Goal: Task Accomplishment & Management: Manage account settings

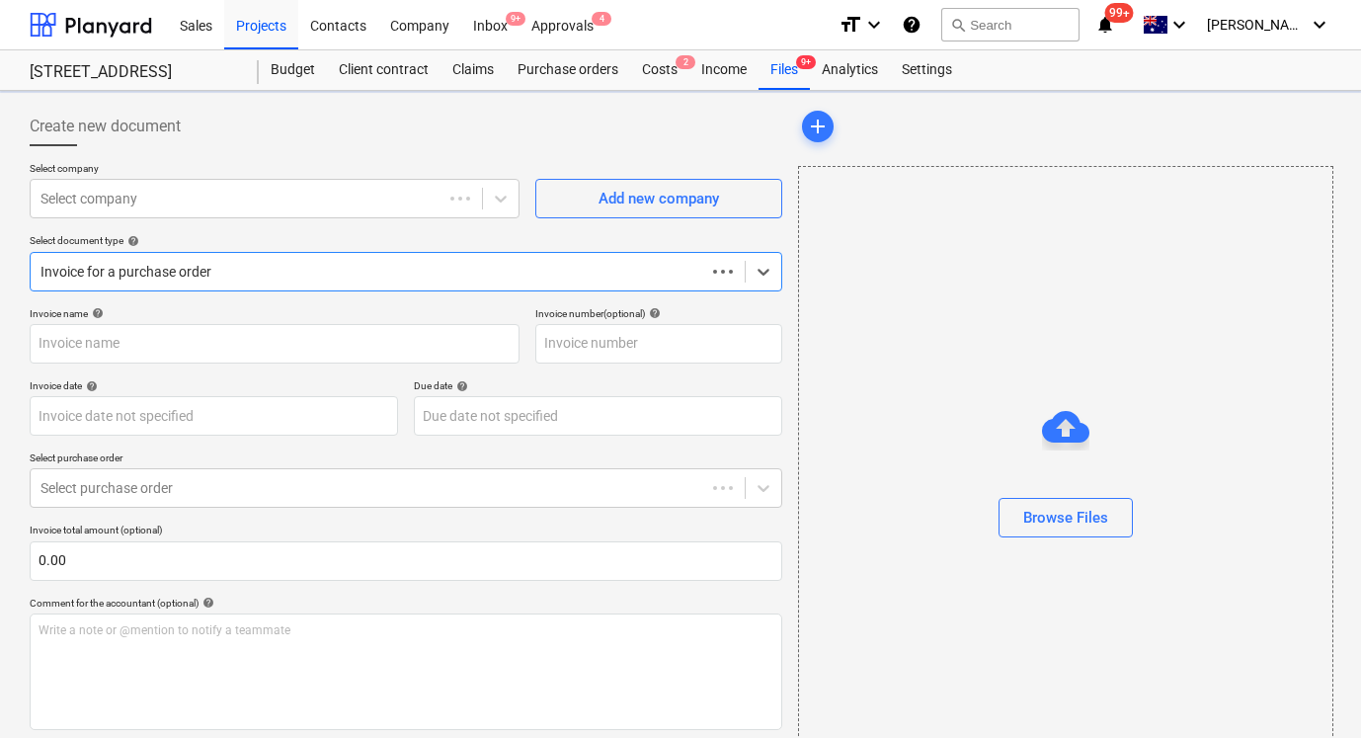
type input "14128"
type input "[DATE]"
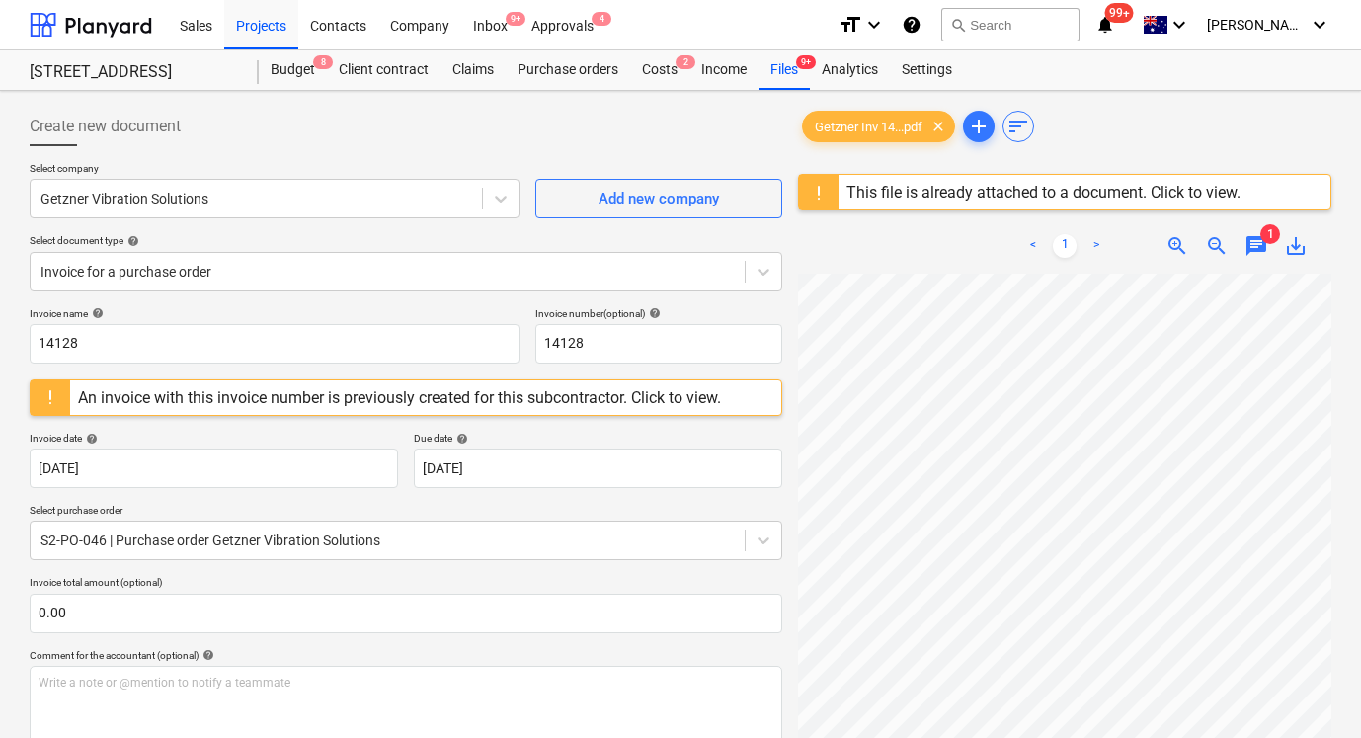
click at [886, 191] on div "This file is already attached to a document. Click to view." at bounding box center [1043, 192] width 394 height 19
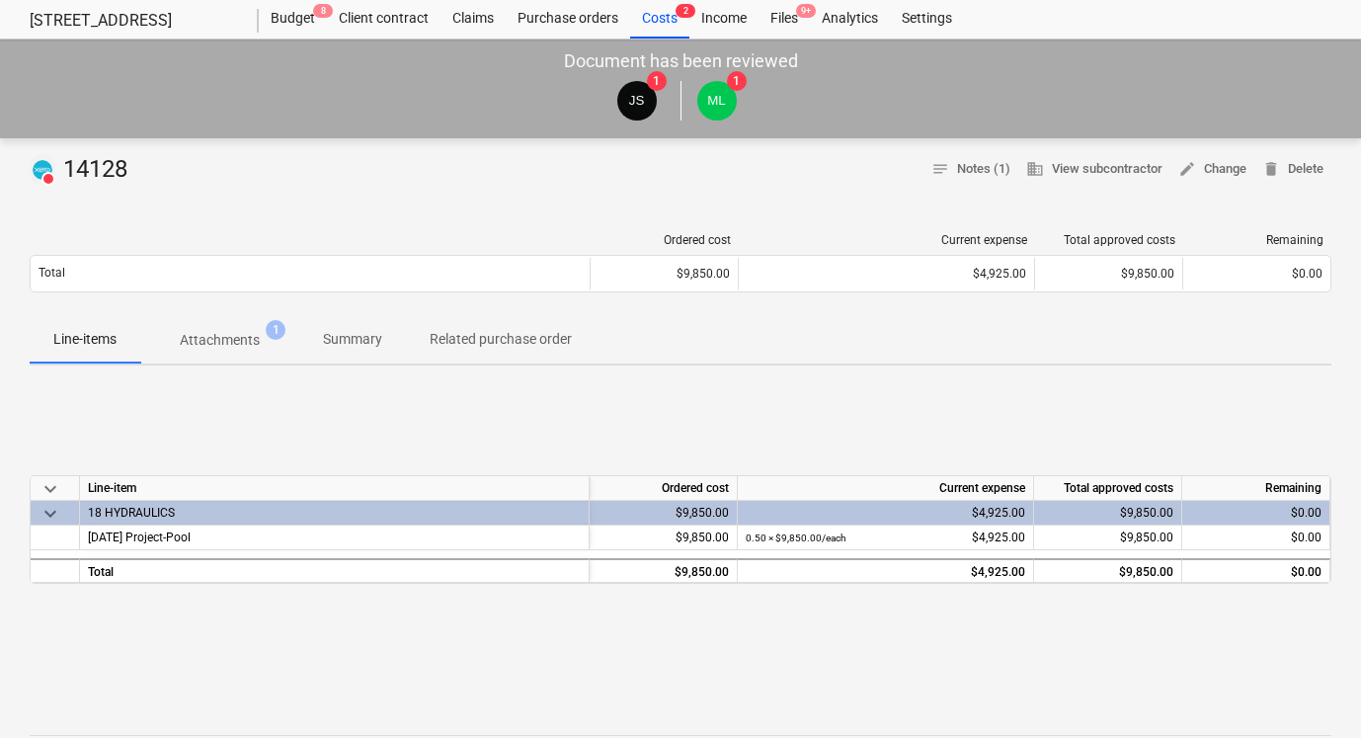
scroll to position [39, 0]
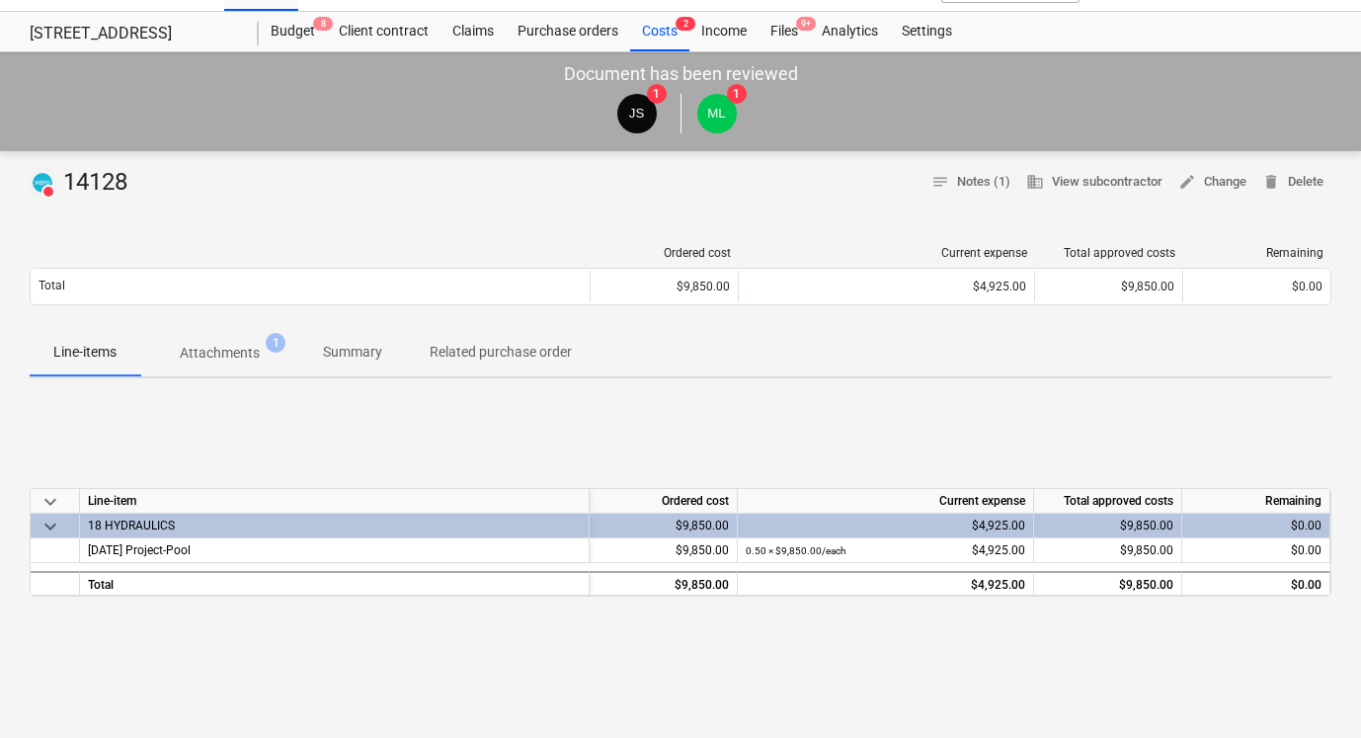
click at [1126, 249] on div "Total approved costs" at bounding box center [1109, 253] width 132 height 14
click at [230, 351] on p "Attachments" at bounding box center [220, 353] width 80 height 21
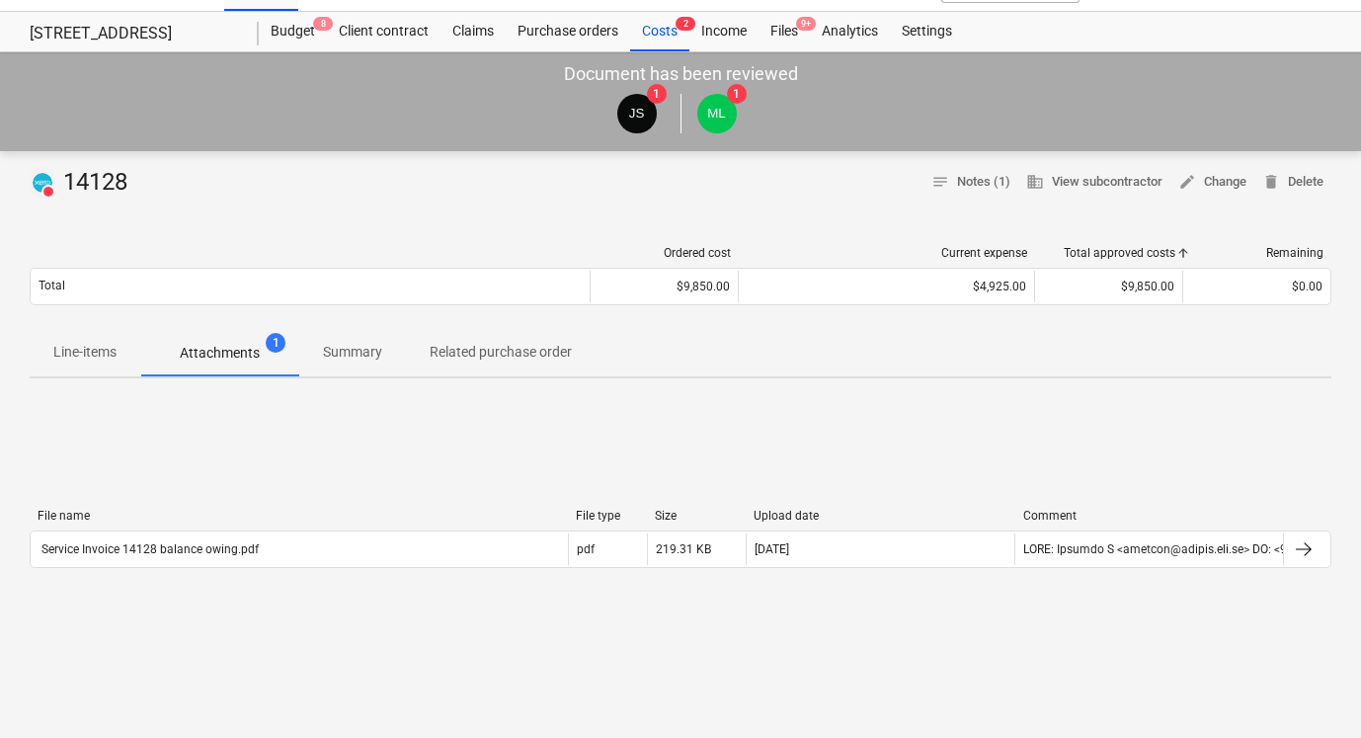
click at [483, 364] on span "Related purchase order" at bounding box center [501, 352] width 190 height 33
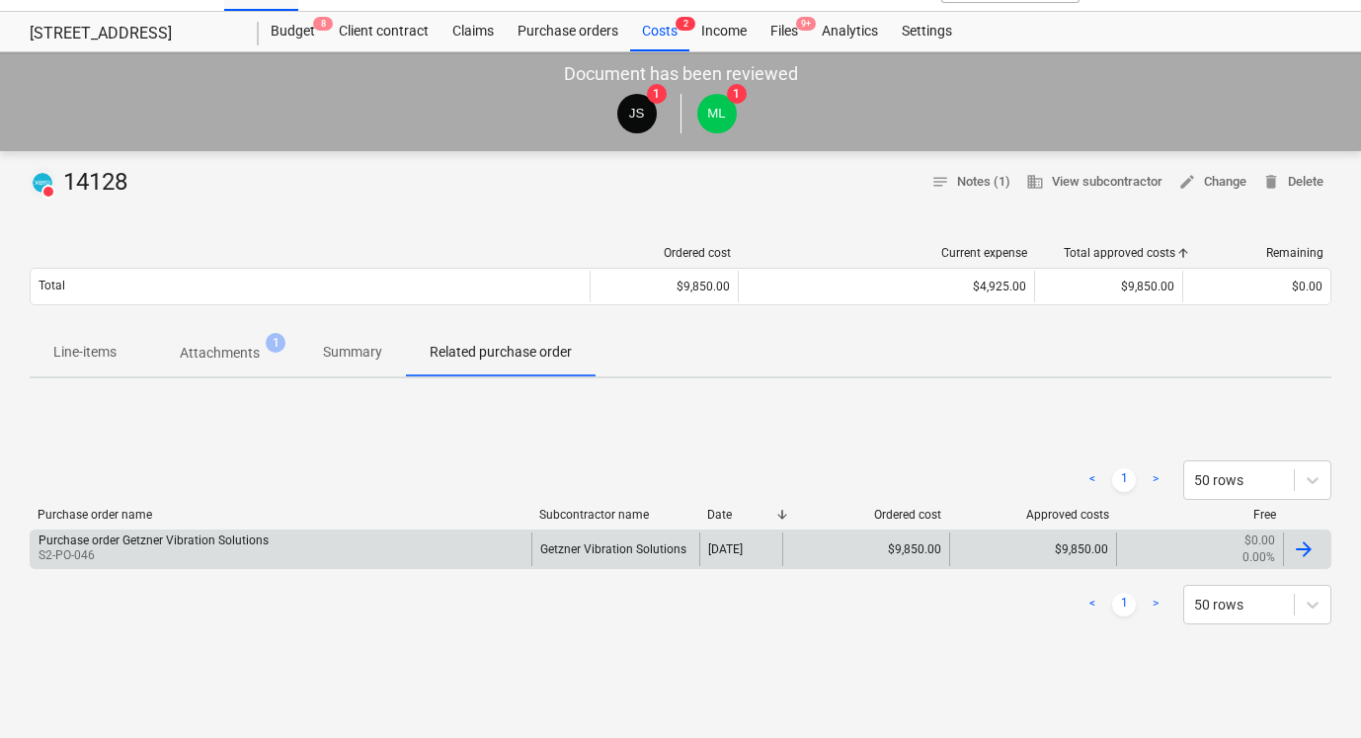
click at [326, 554] on div "Purchase order Getzner Vibration Solutions S2-PO-046" at bounding box center [281, 549] width 501 height 34
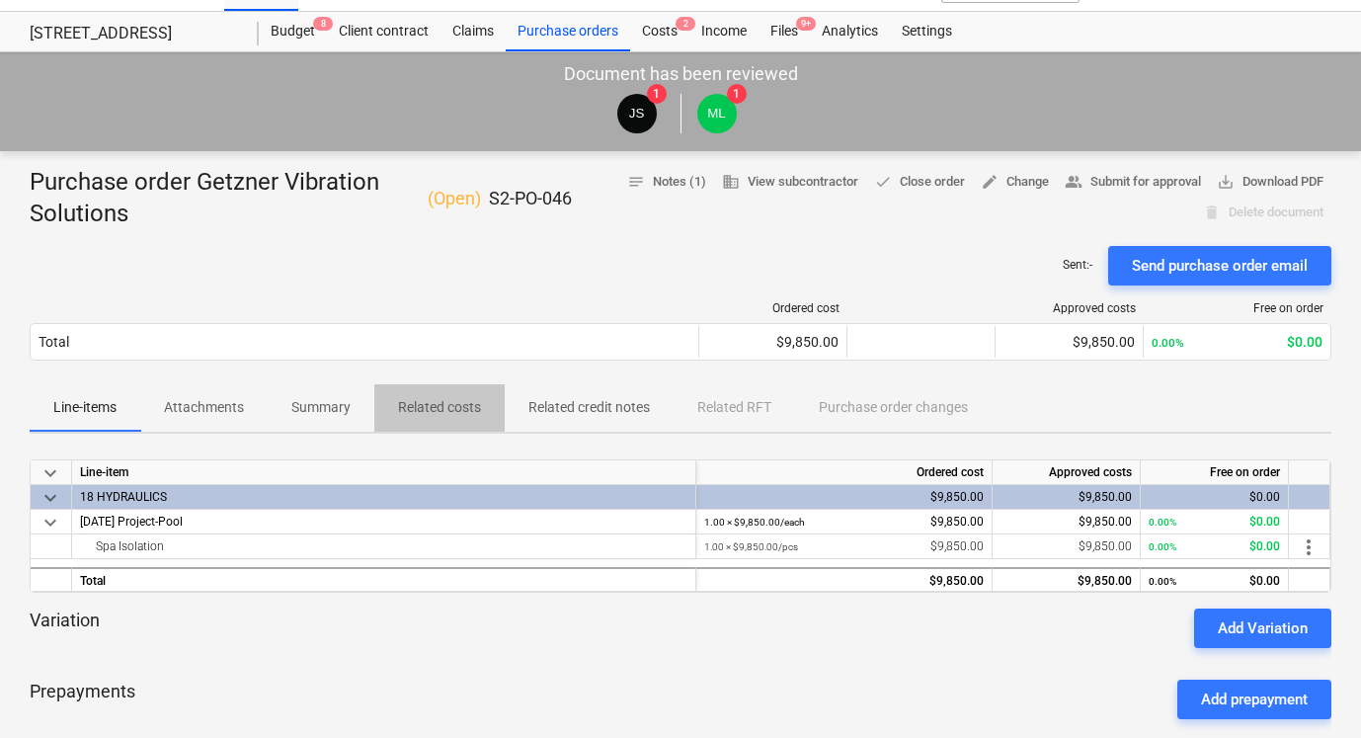
click at [447, 415] on p "Related costs" at bounding box center [439, 407] width 83 height 21
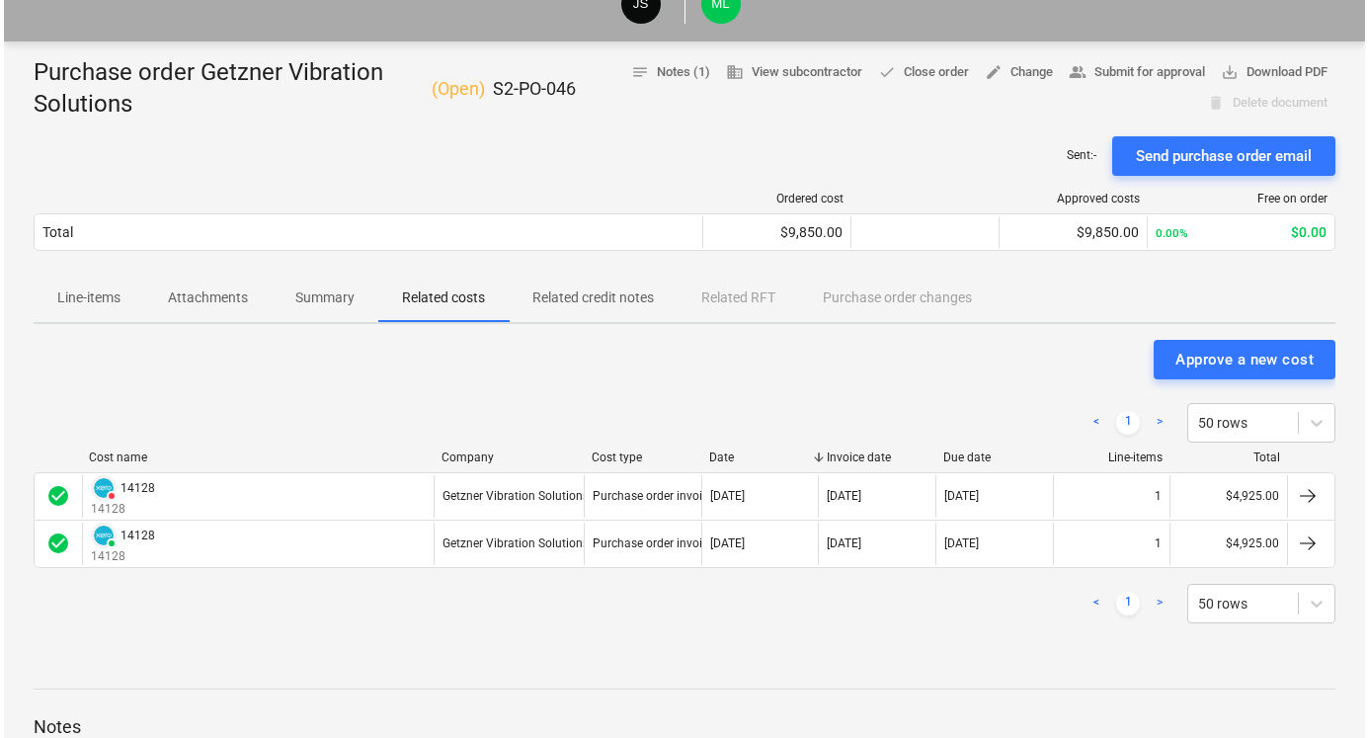
scroll to position [155, 0]
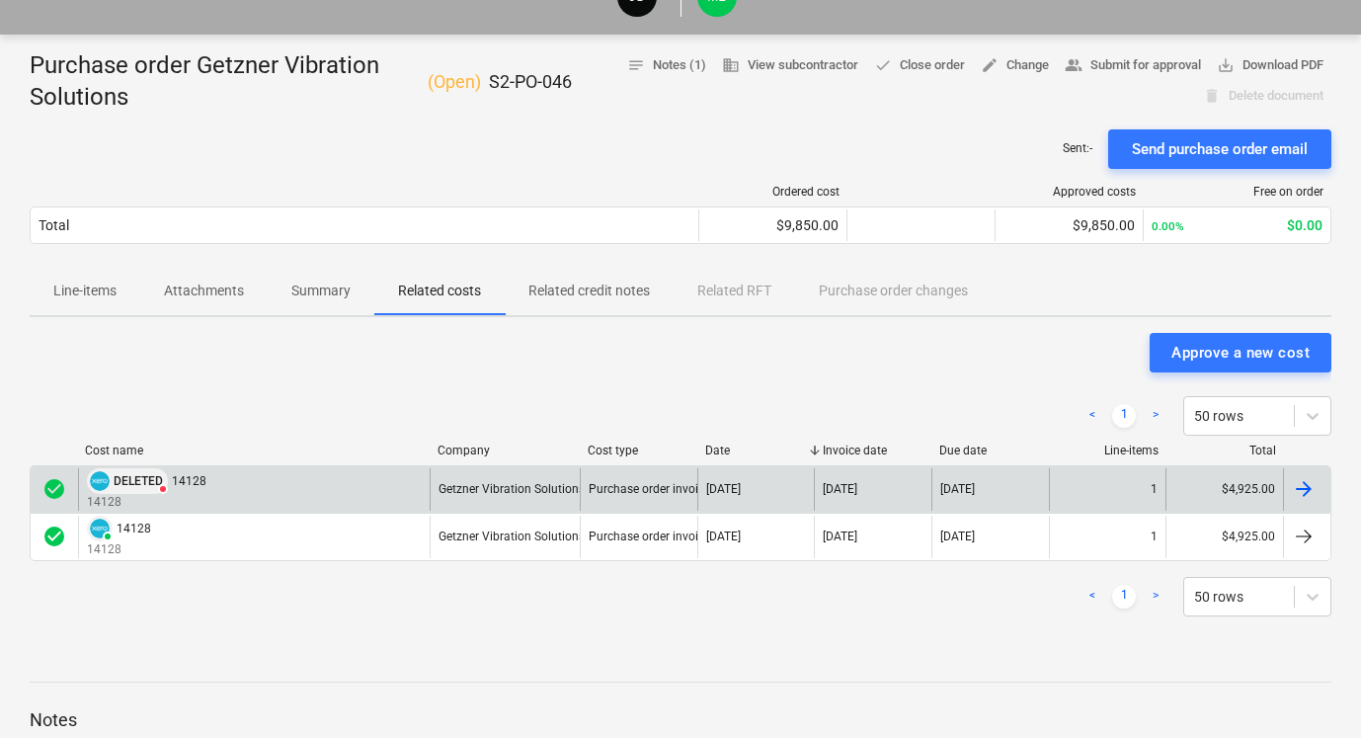
click at [111, 480] on div "DELETED" at bounding box center [127, 481] width 81 height 26
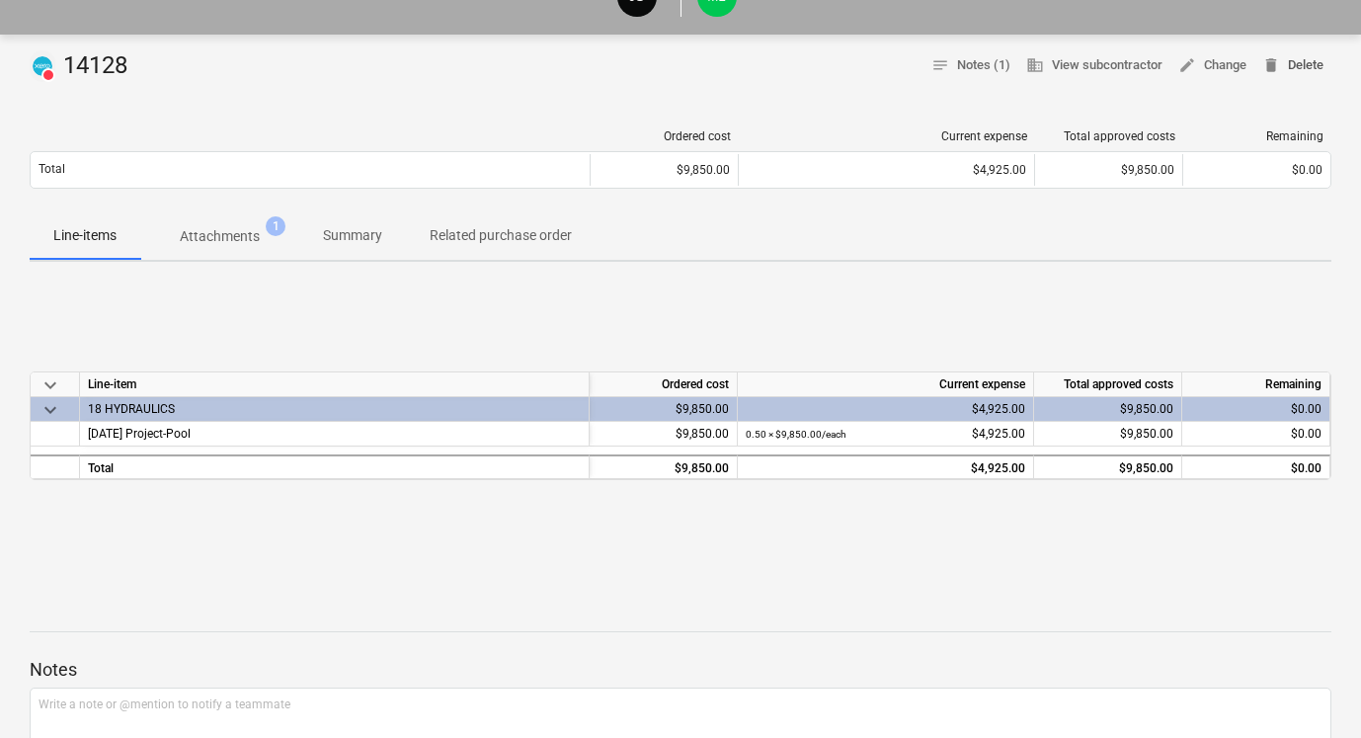
click at [1304, 73] on span "delete Delete" at bounding box center [1292, 65] width 61 height 23
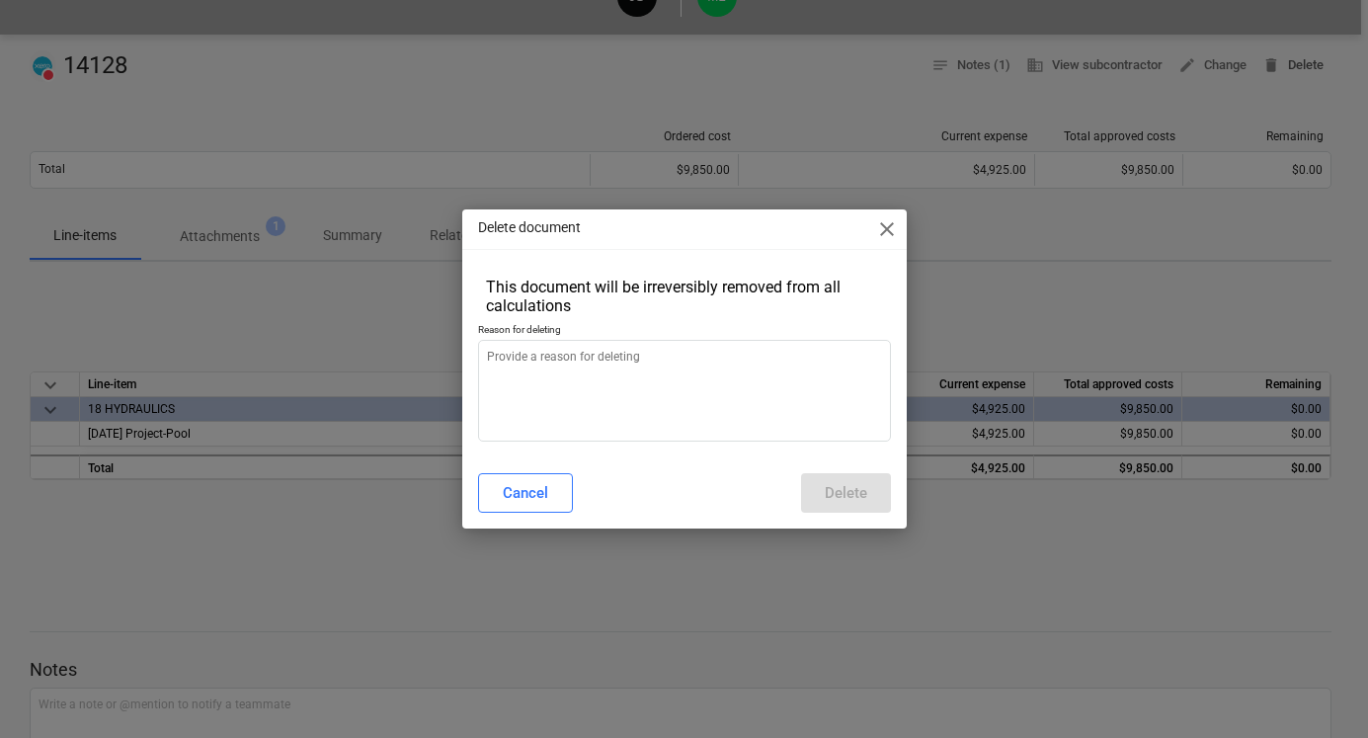
type textarea "x"
click at [834, 408] on textarea at bounding box center [684, 391] width 413 height 102
type textarea "d"
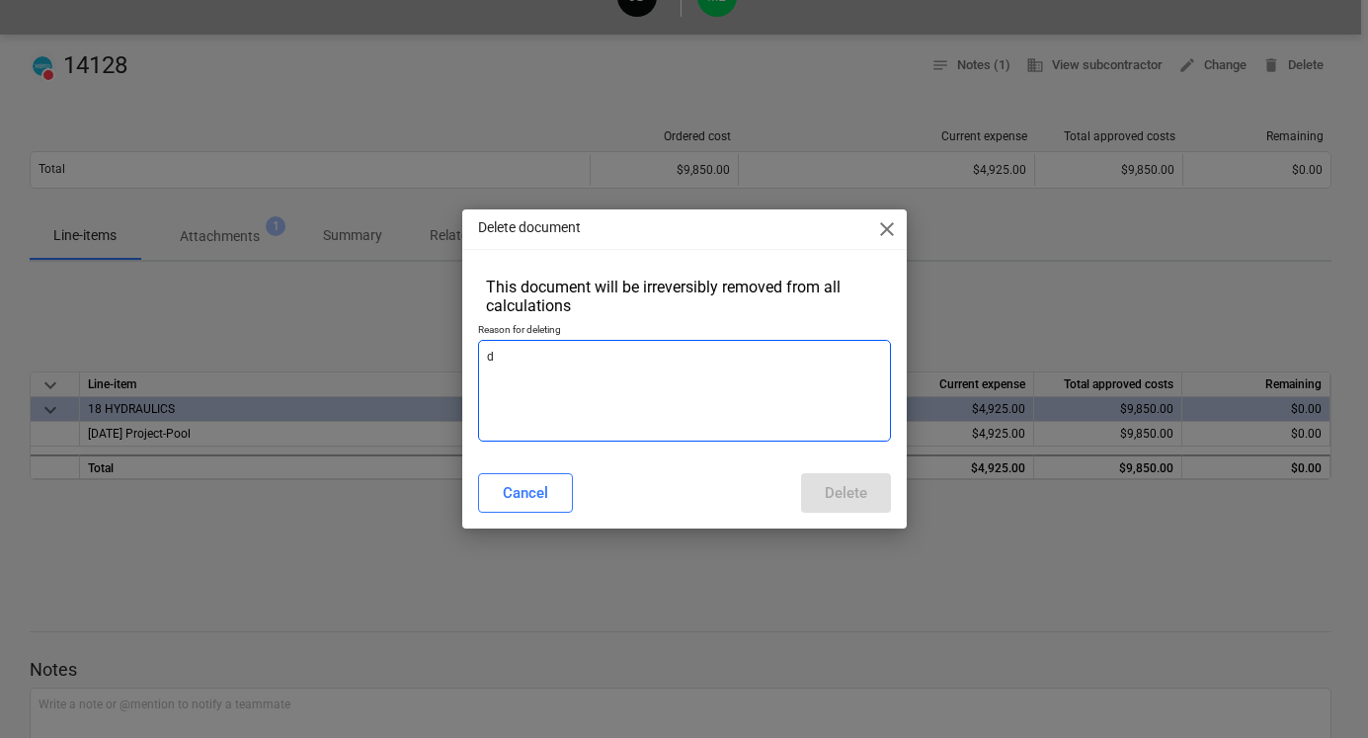
type textarea "x"
type textarea "de"
type textarea "x"
type textarea "del"
type textarea "x"
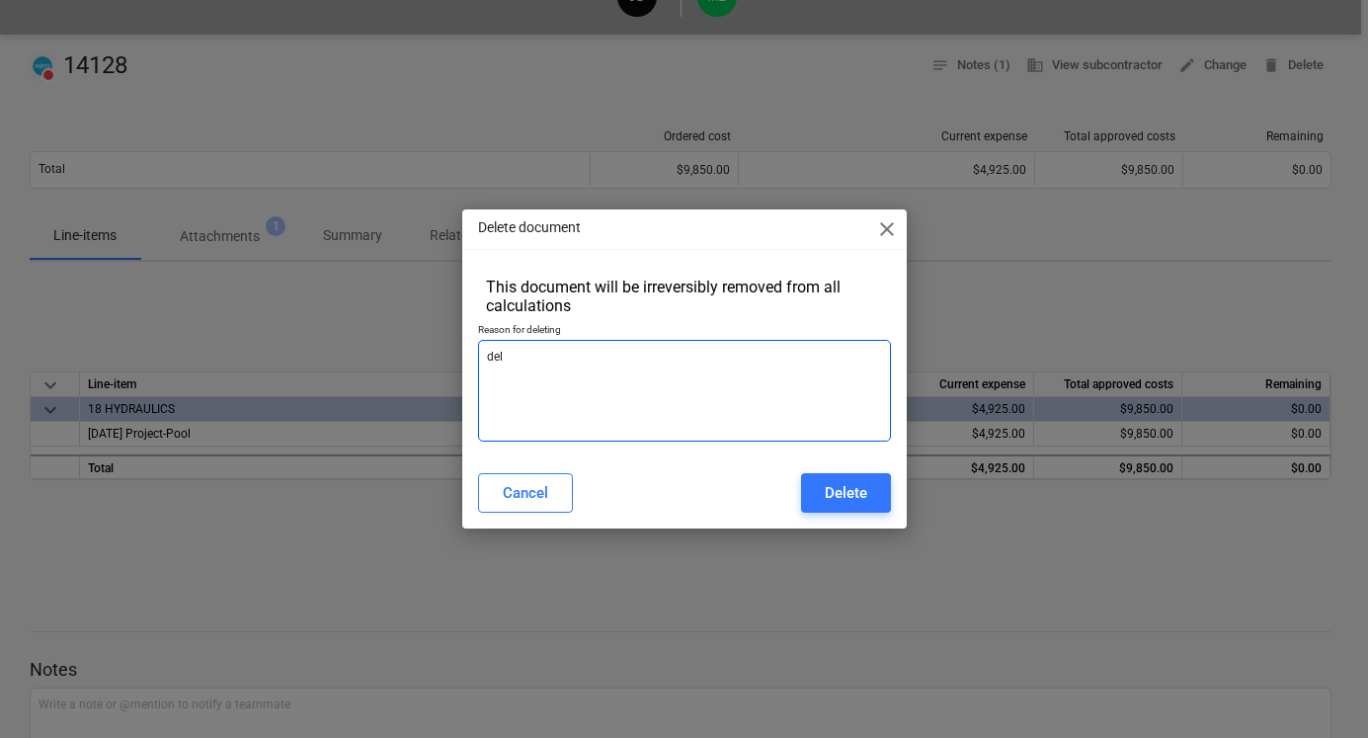
type textarea "dele"
type textarea "x"
type textarea "delet"
type textarea "x"
type textarea "delete"
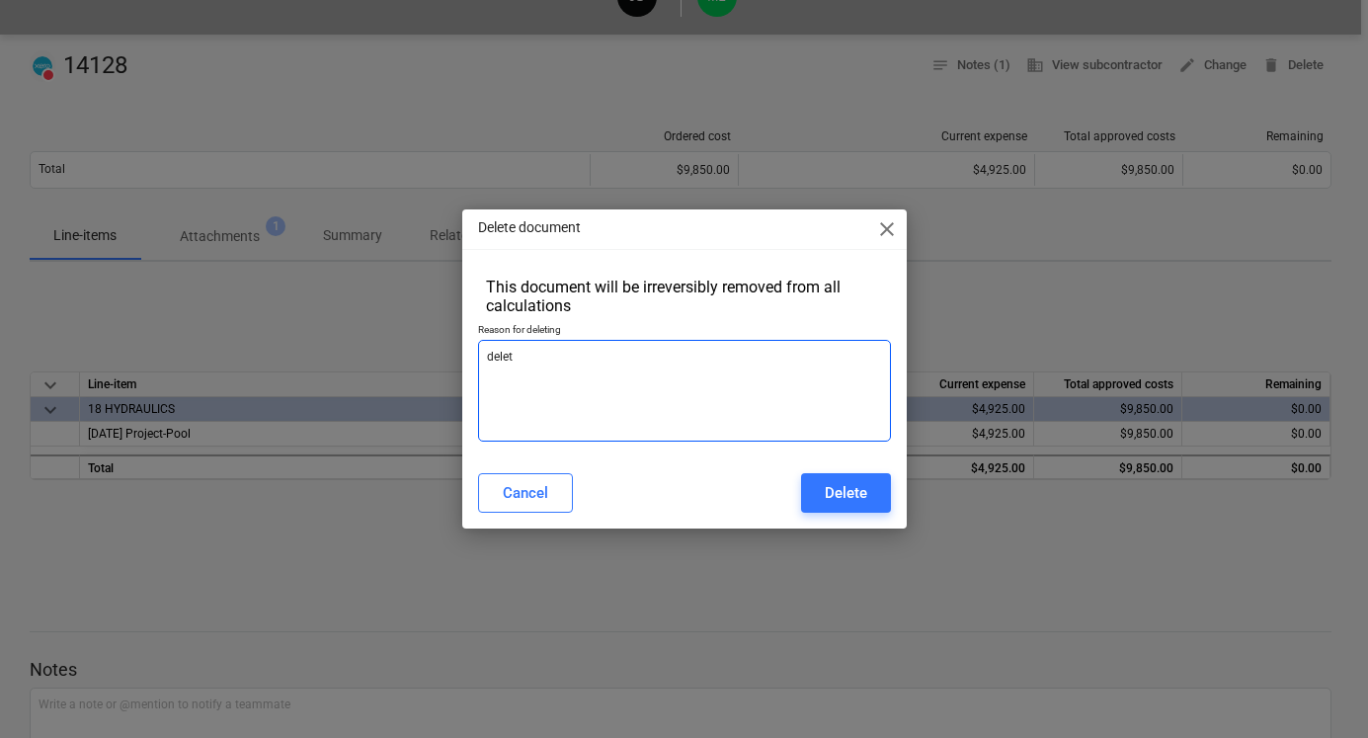
type textarea "x"
type textarea "delete"
click at [884, 239] on span "close" at bounding box center [887, 229] width 24 height 24
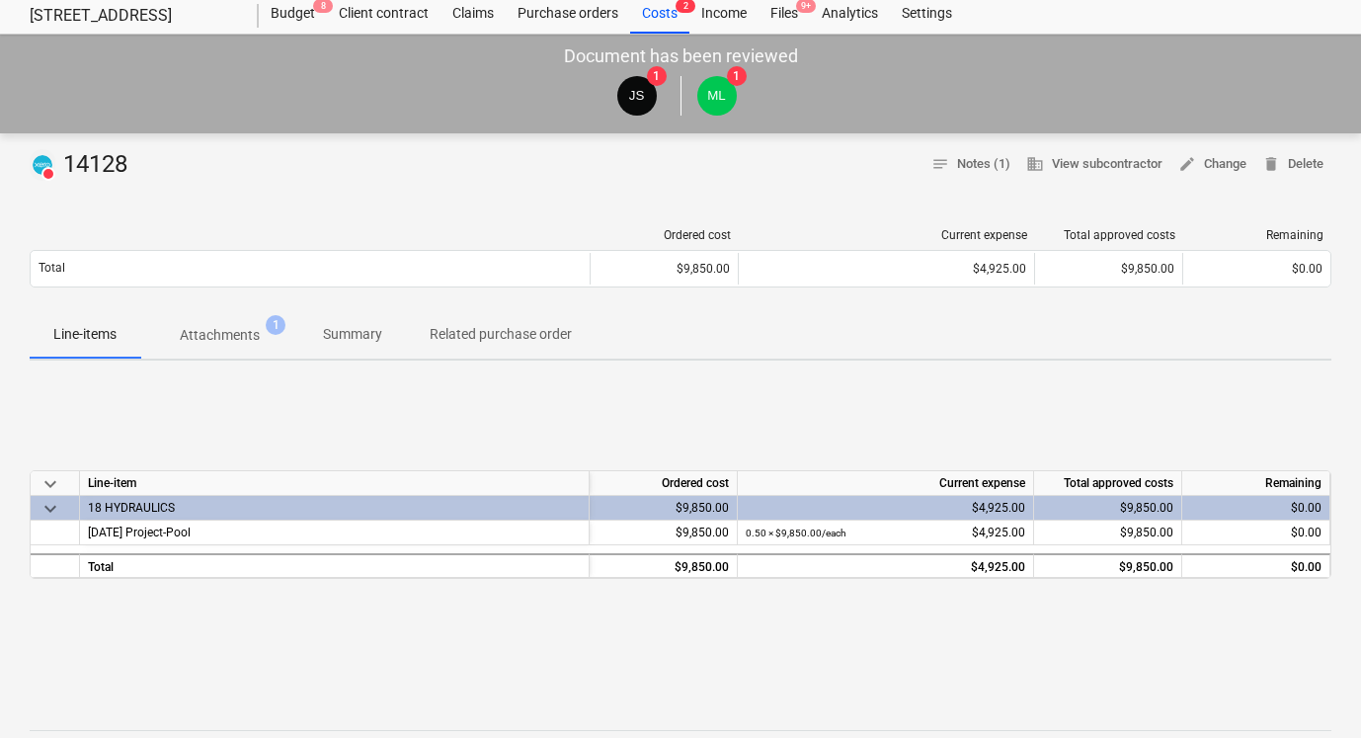
scroll to position [58, 0]
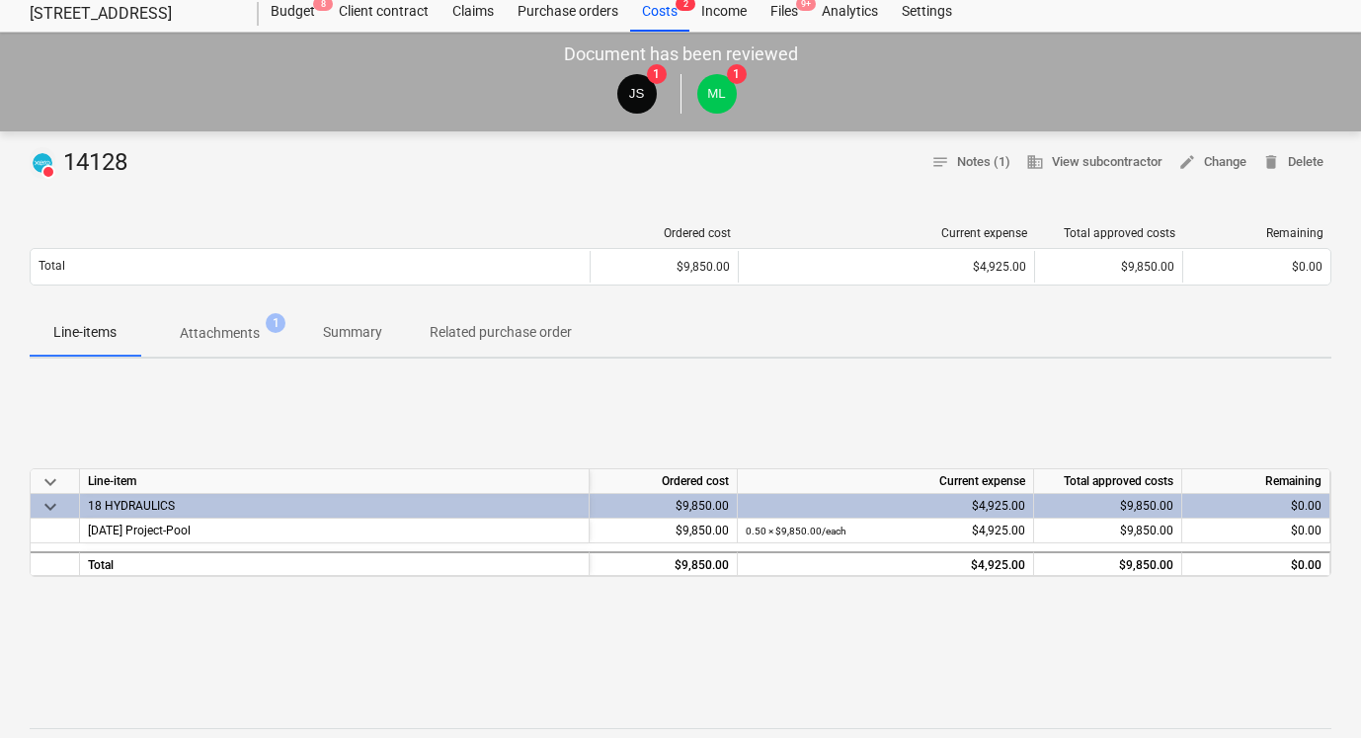
click at [1313, 181] on div at bounding box center [681, 187] width 1302 height 16
click at [1293, 160] on span "delete Delete" at bounding box center [1292, 162] width 61 height 23
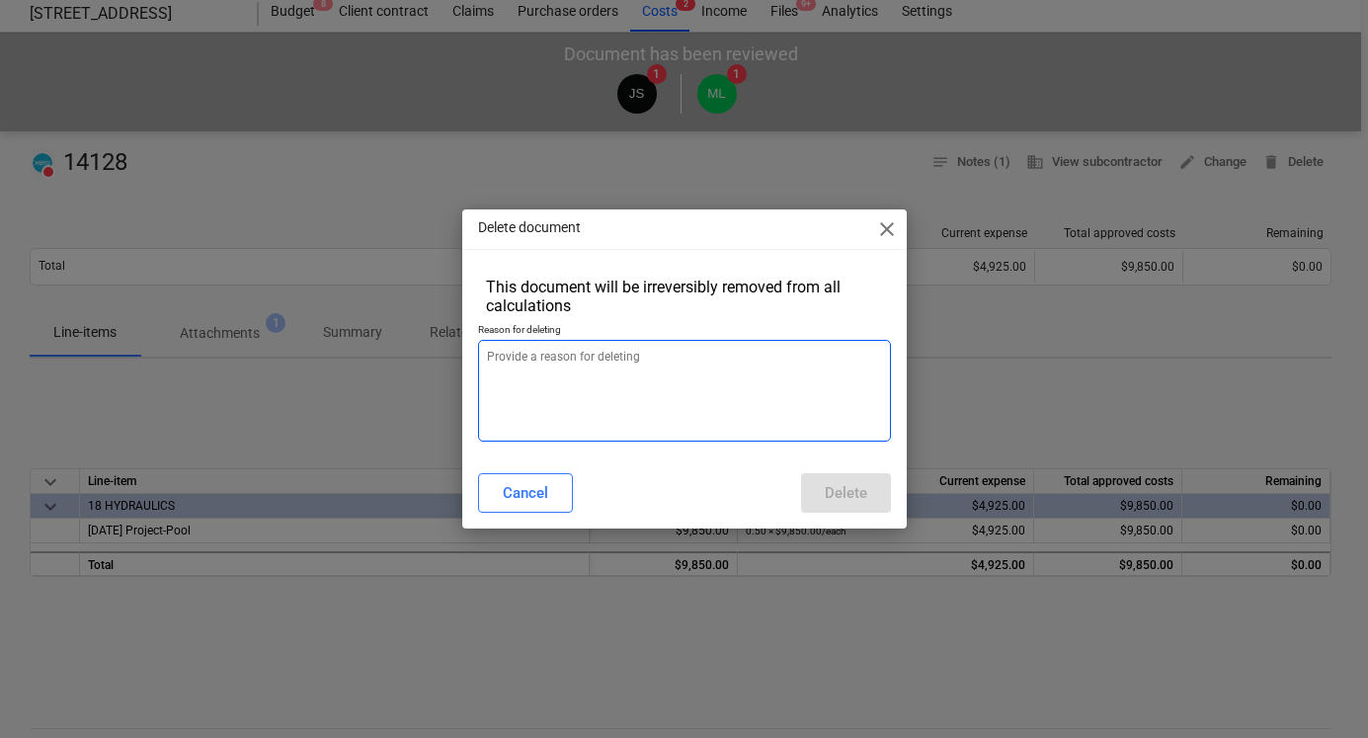
click at [728, 379] on textarea at bounding box center [684, 391] width 413 height 102
type textarea "x"
type textarea "d"
type textarea "x"
type textarea "de"
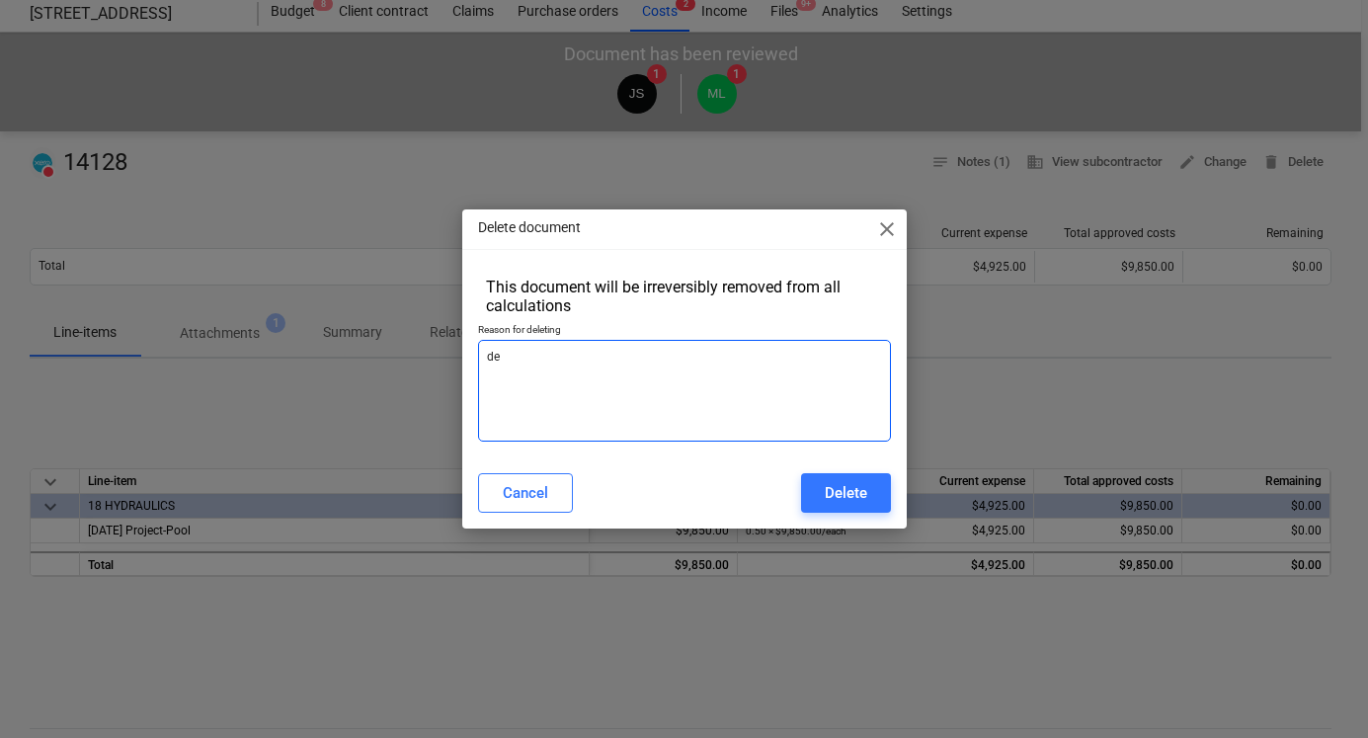
type textarea "x"
type textarea "del"
type textarea "x"
type textarea "dele"
type textarea "x"
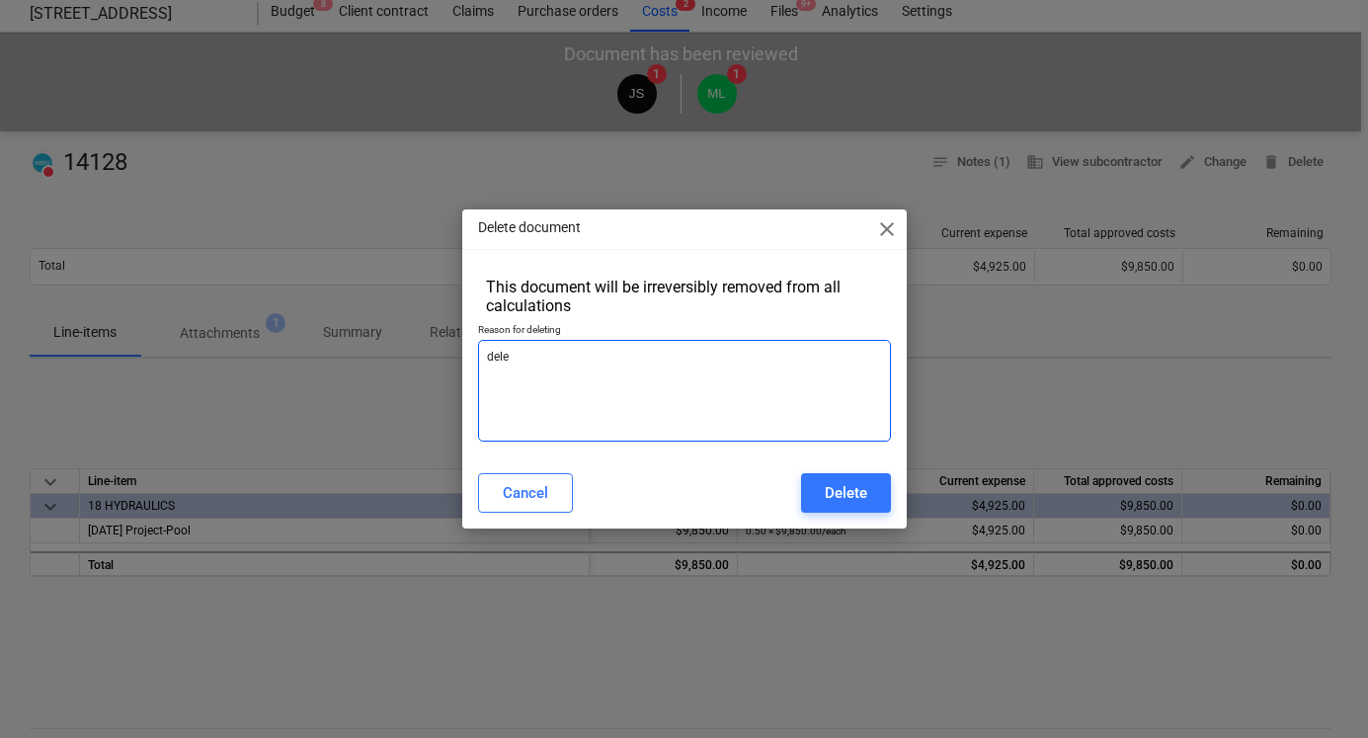
type textarea "delet"
type textarea "x"
type textarea "delete"
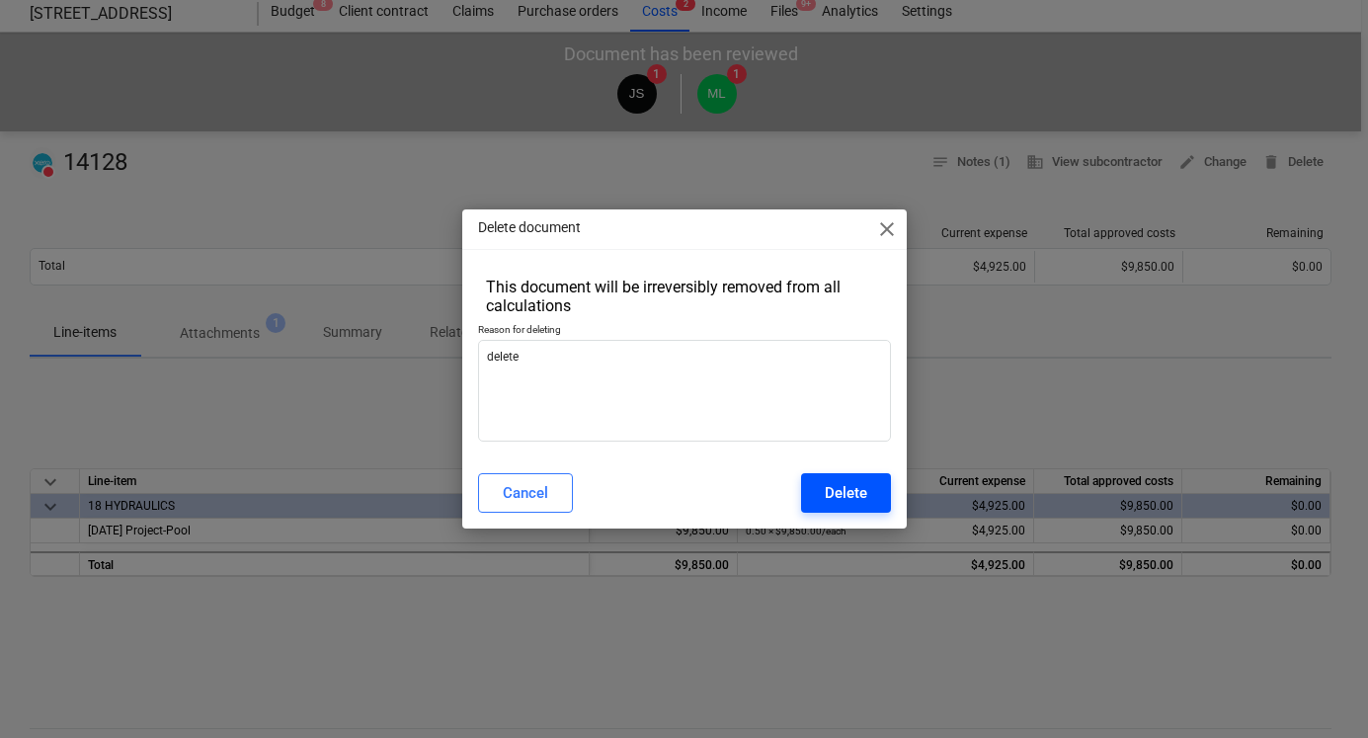
click at [866, 487] on button "Delete" at bounding box center [846, 493] width 90 height 40
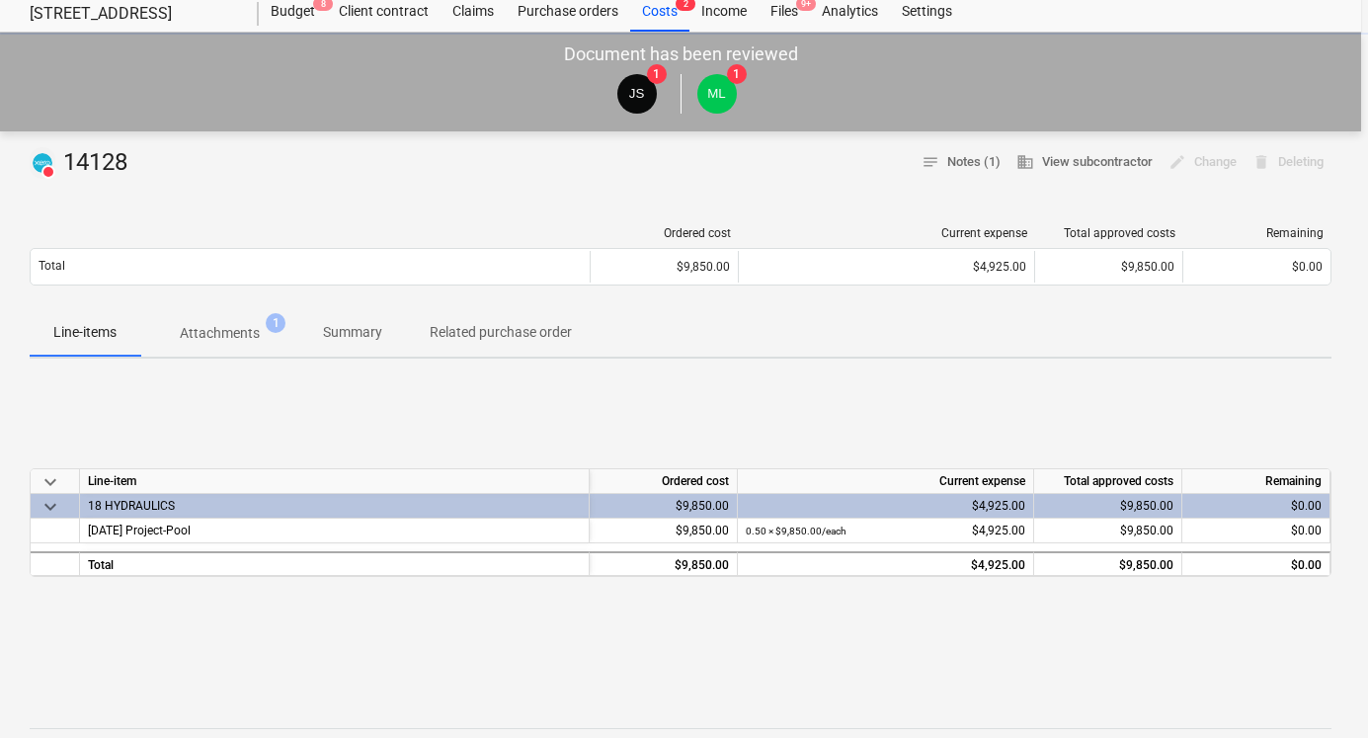
type textarea "x"
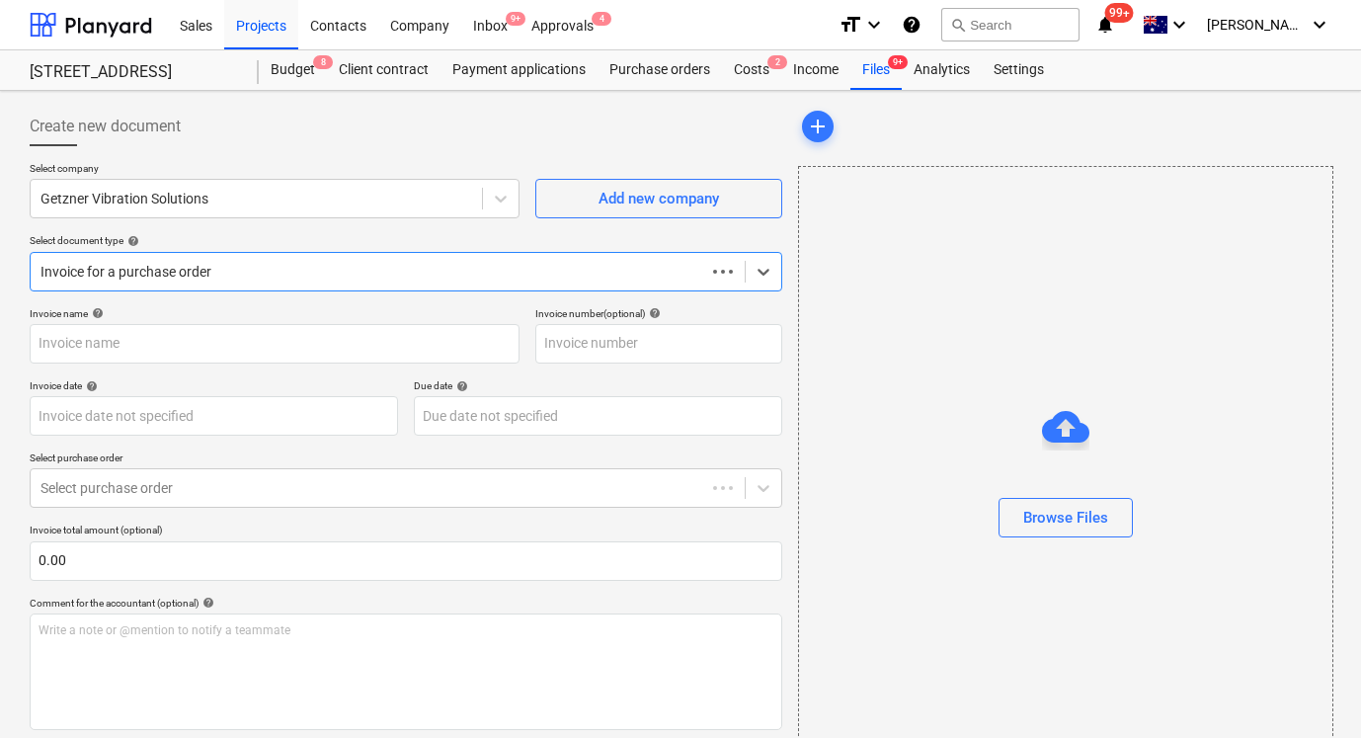
type input "14128"
type input "[DATE]"
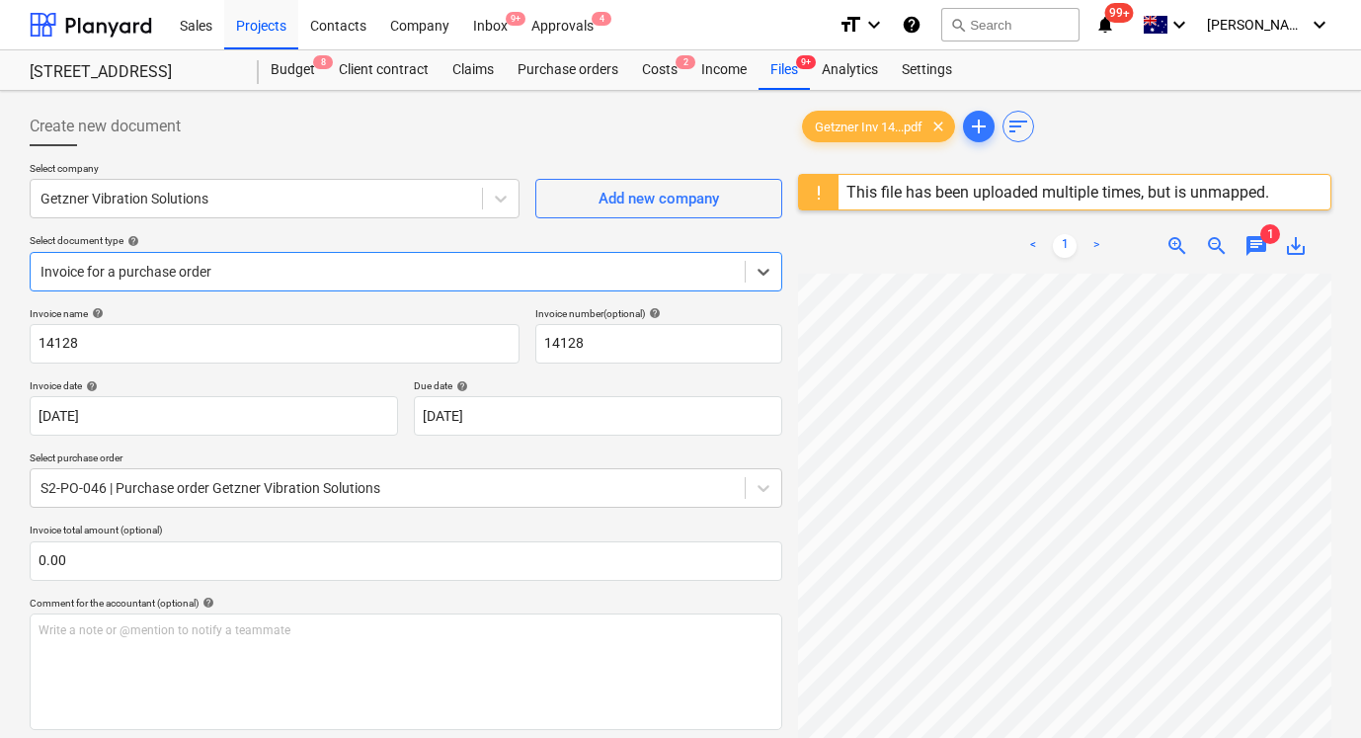
click at [947, 189] on div "This file has been uploaded multiple times, but is unmapped." at bounding box center [1057, 192] width 423 height 19
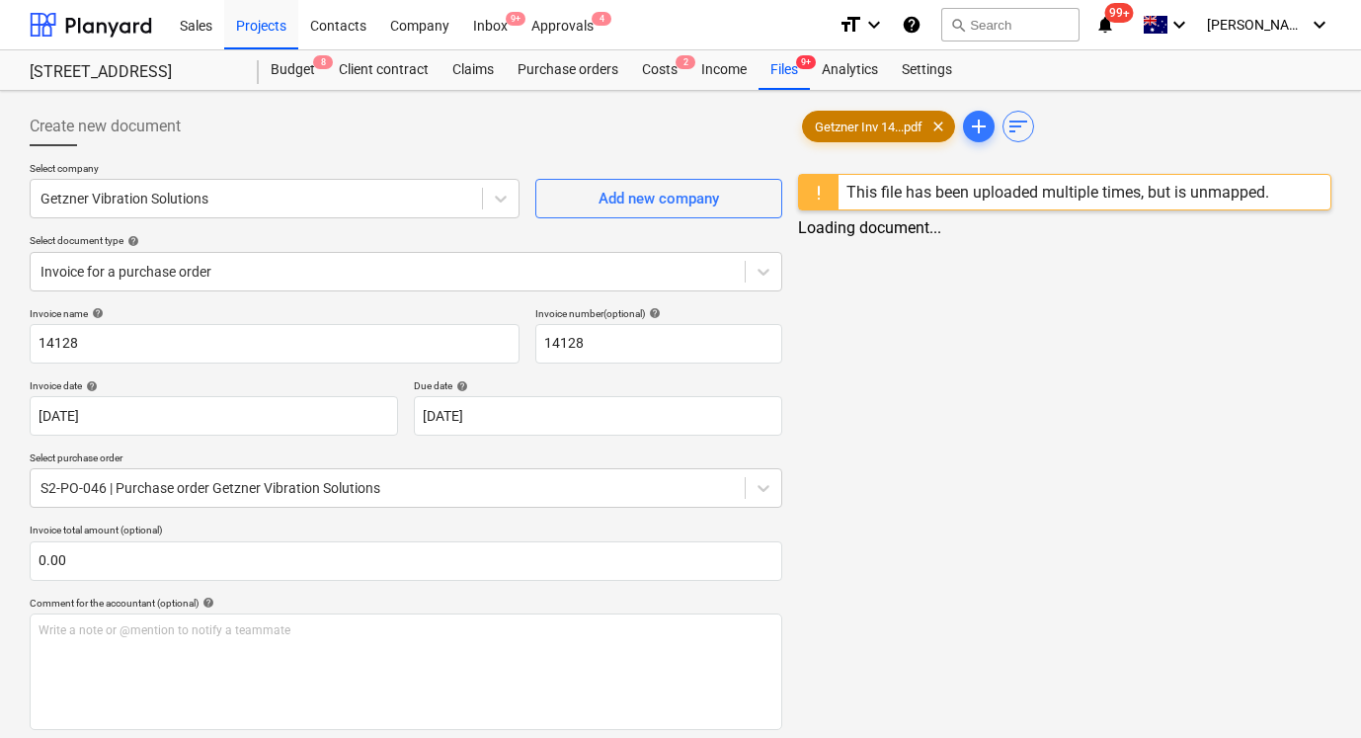
click at [857, 128] on span "Getzner Inv 14...pdf" at bounding box center [868, 126] width 131 height 15
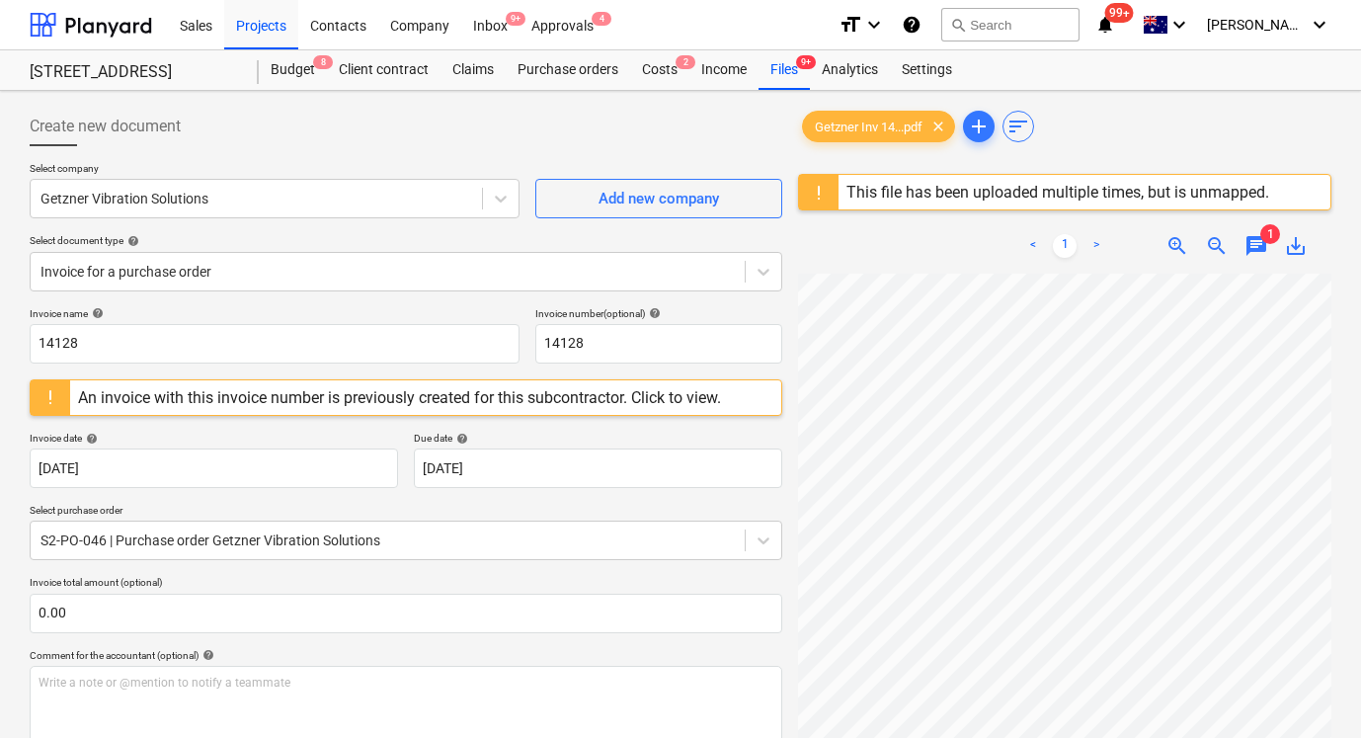
click at [1028, 193] on div "This file has been uploaded multiple times, but is unmapped." at bounding box center [1057, 192] width 423 height 19
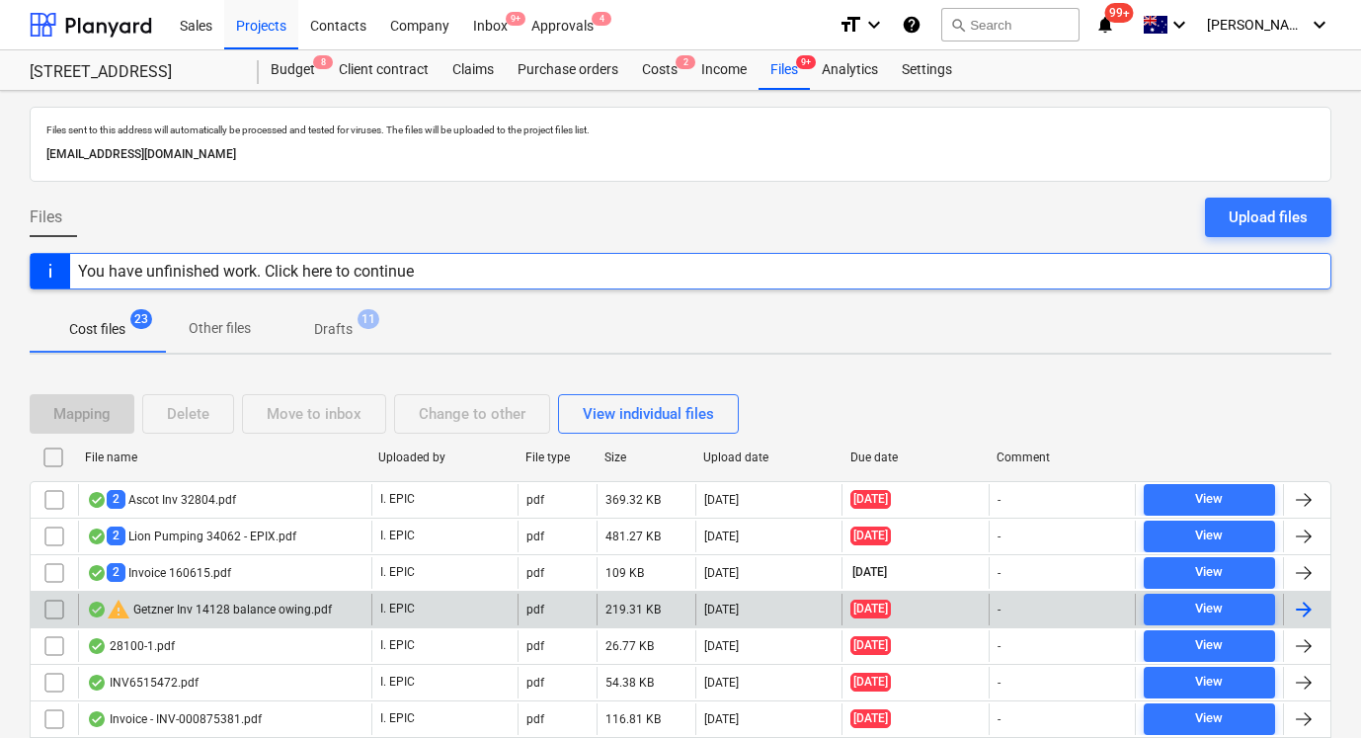
click at [198, 616] on div "warning Getzner Inv 14128 balance owing.pdf" at bounding box center [209, 609] width 245 height 24
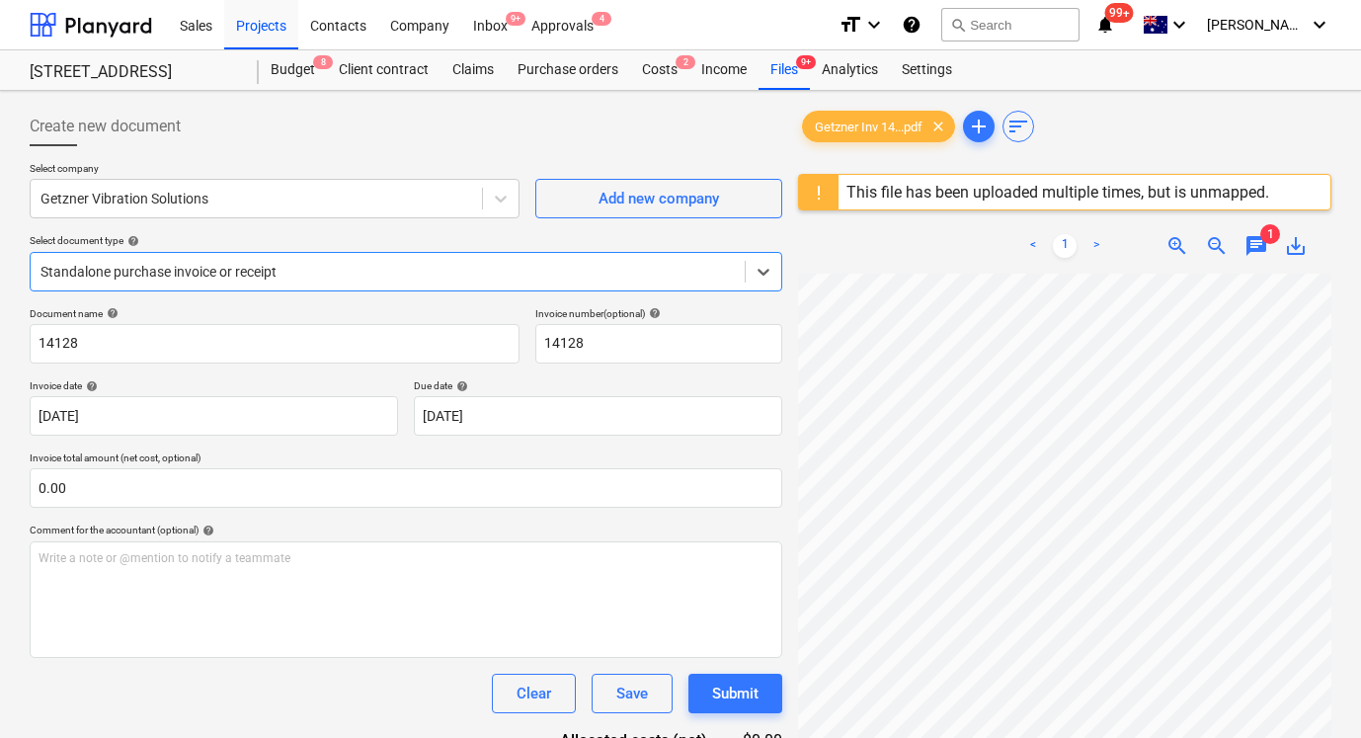
click at [363, 263] on div at bounding box center [387, 272] width 694 height 20
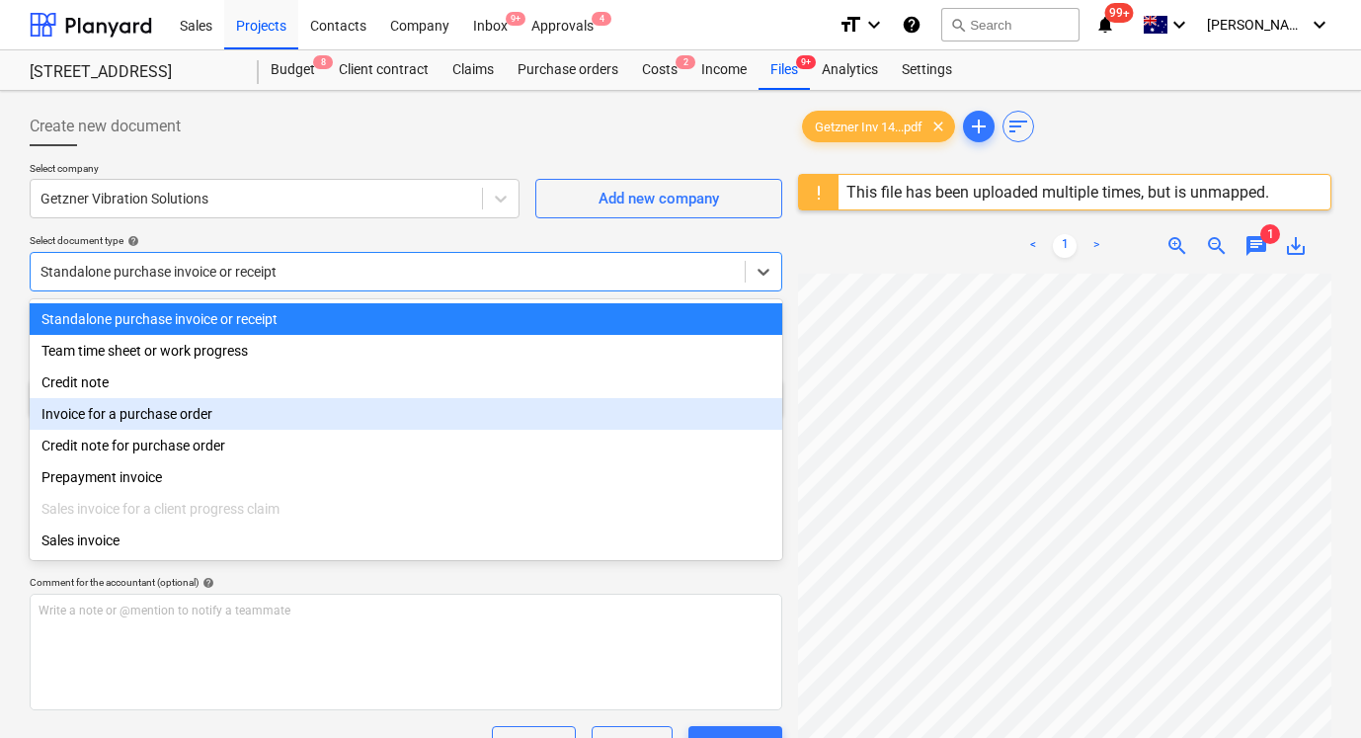
click at [315, 404] on div "Invoice for a purchase order" at bounding box center [406, 414] width 753 height 32
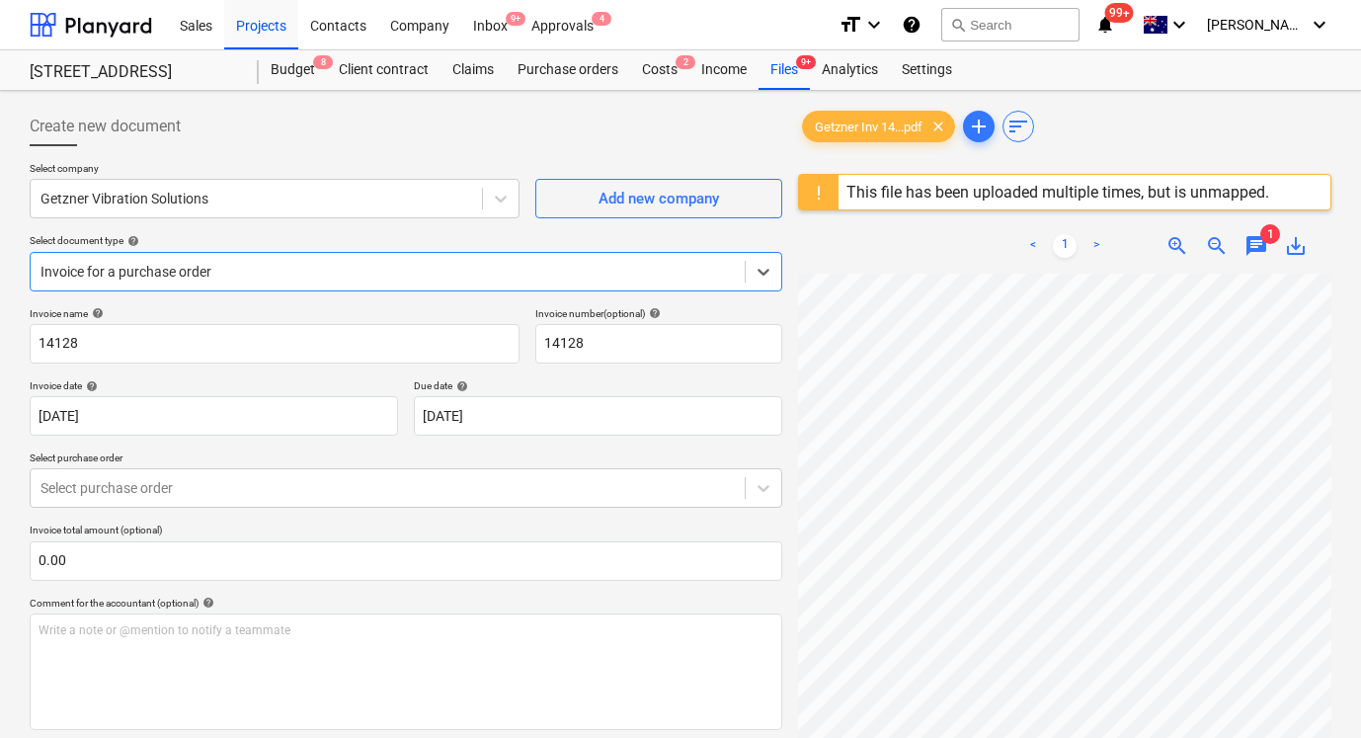
click at [288, 461] on div "Invoice name help 14128 Invoice number (optional) help 14128 Invoice date help …" at bounding box center [406, 565] width 753 height 516
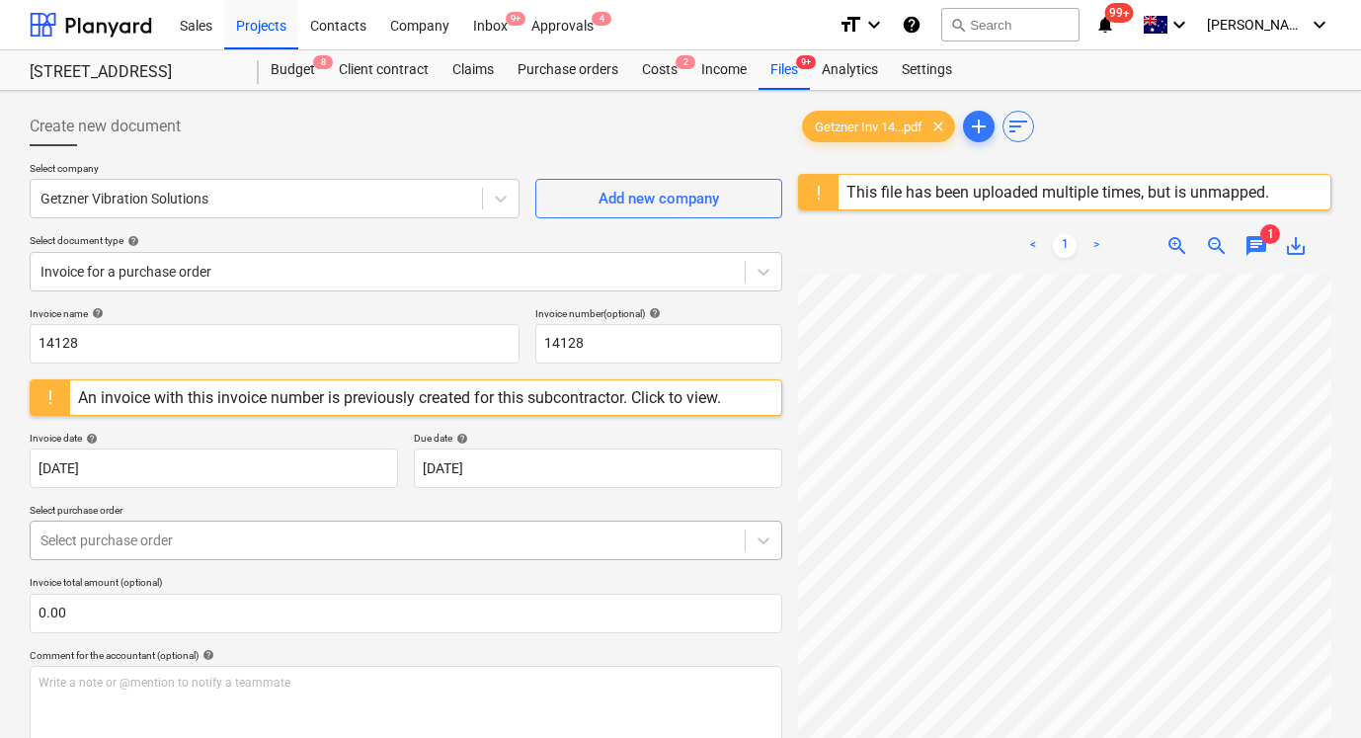
click at [319, 524] on div "Select purchase order" at bounding box center [406, 540] width 753 height 40
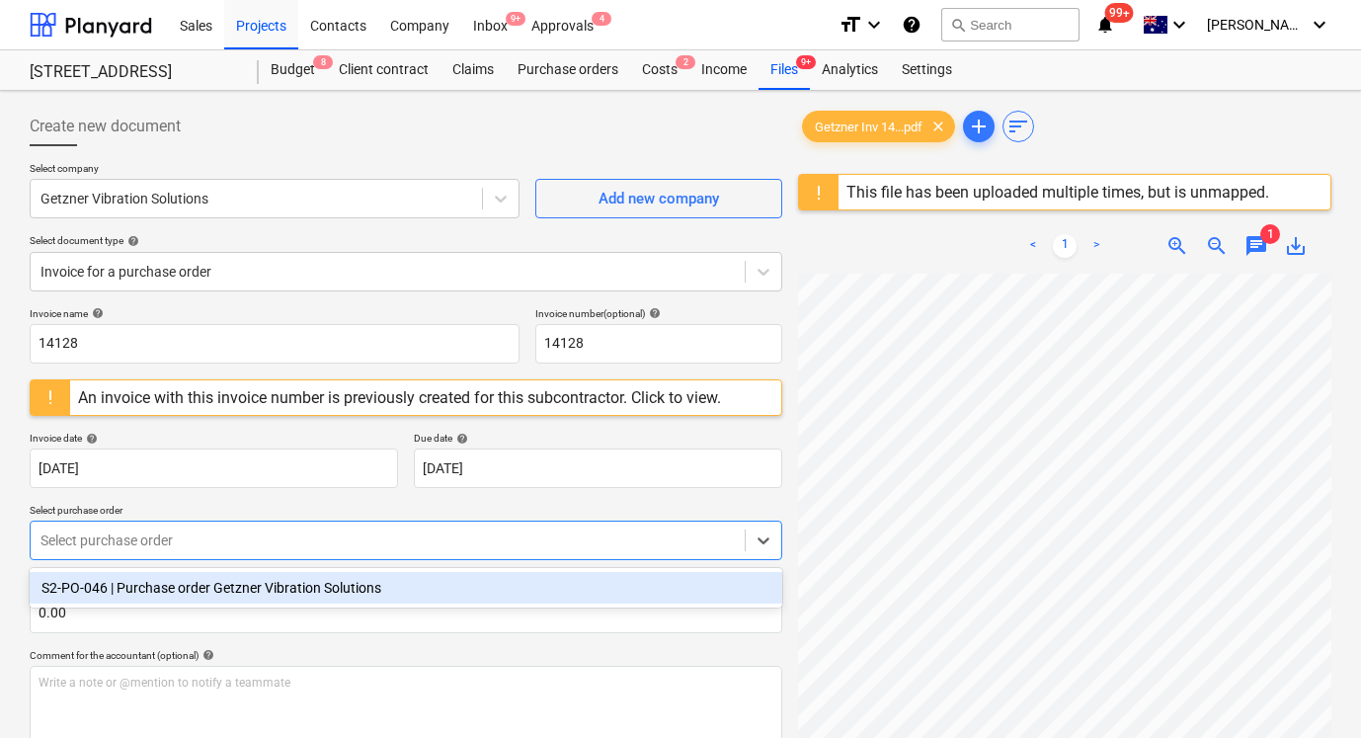
click at [311, 580] on div "S2-PO-046 | Purchase order Getzner Vibration Solutions" at bounding box center [406, 588] width 753 height 32
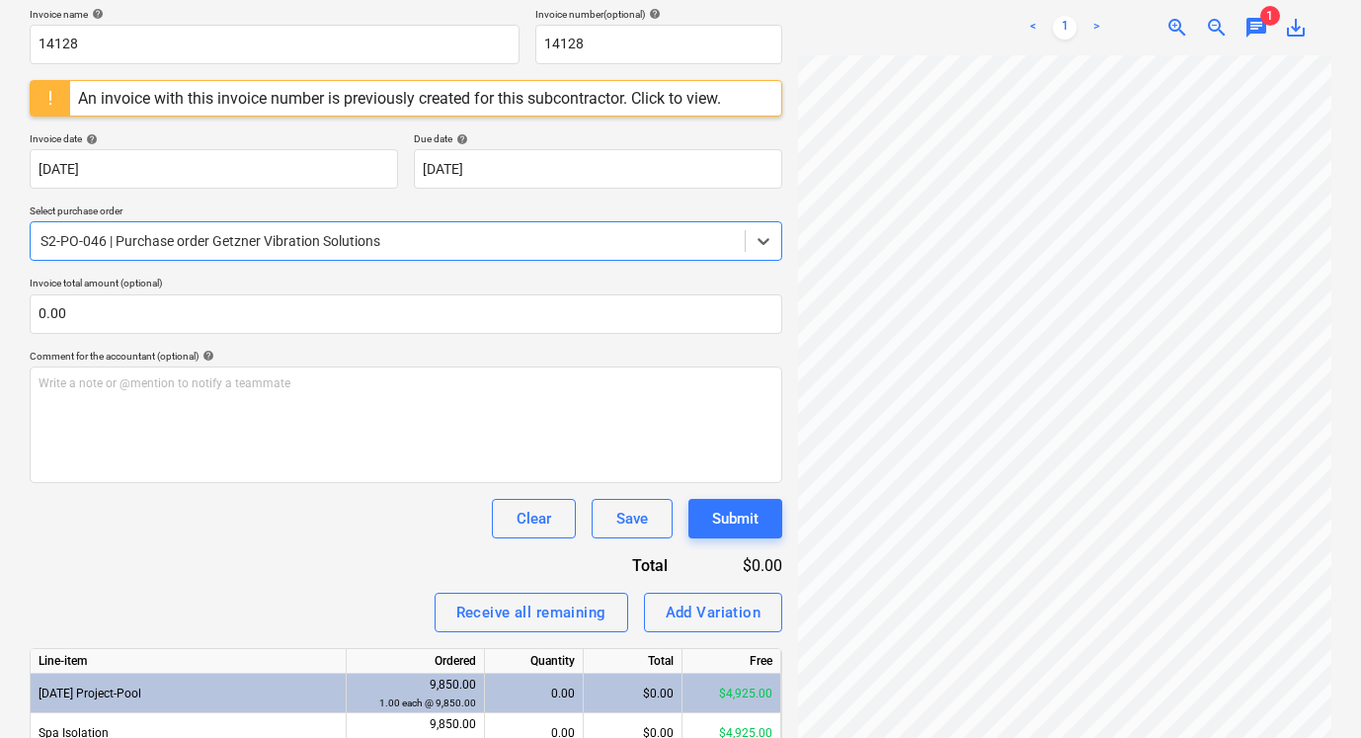
scroll to position [394, 0]
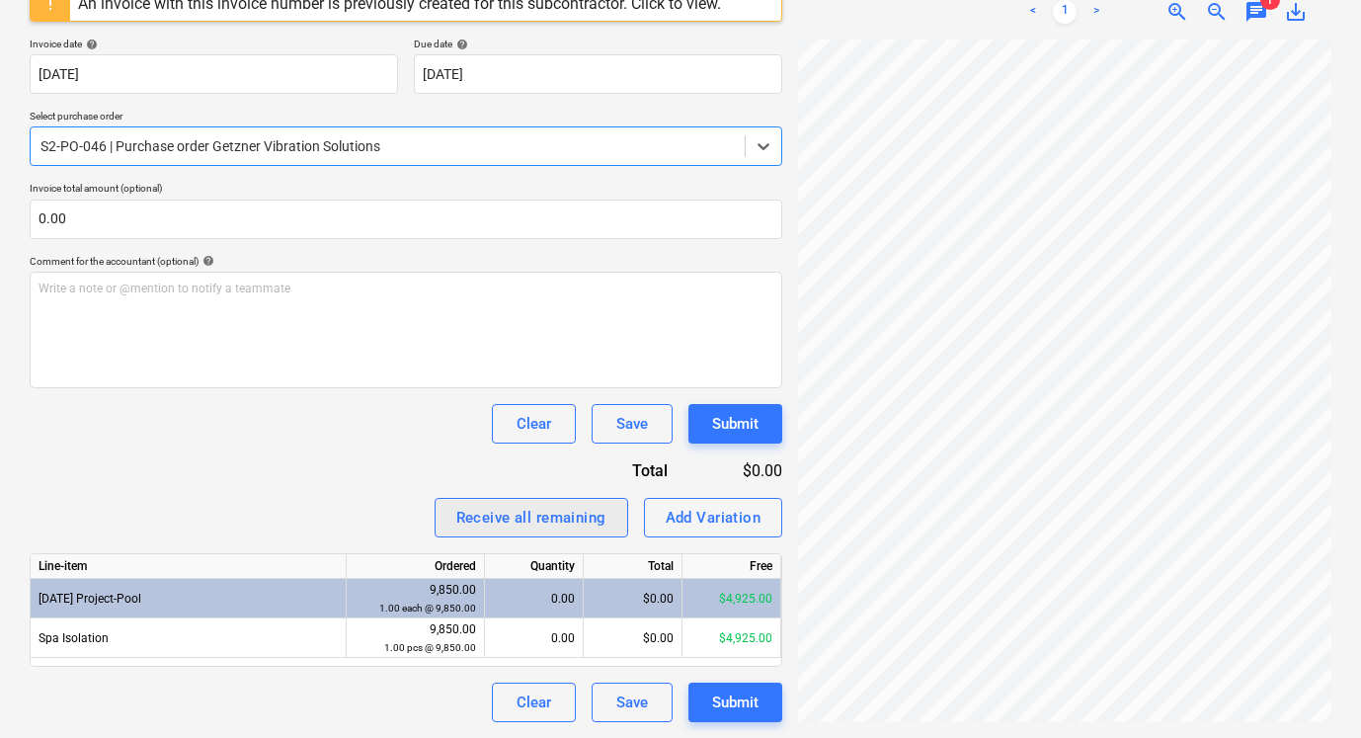
click at [594, 524] on div "Receive all remaining" at bounding box center [531, 518] width 150 height 26
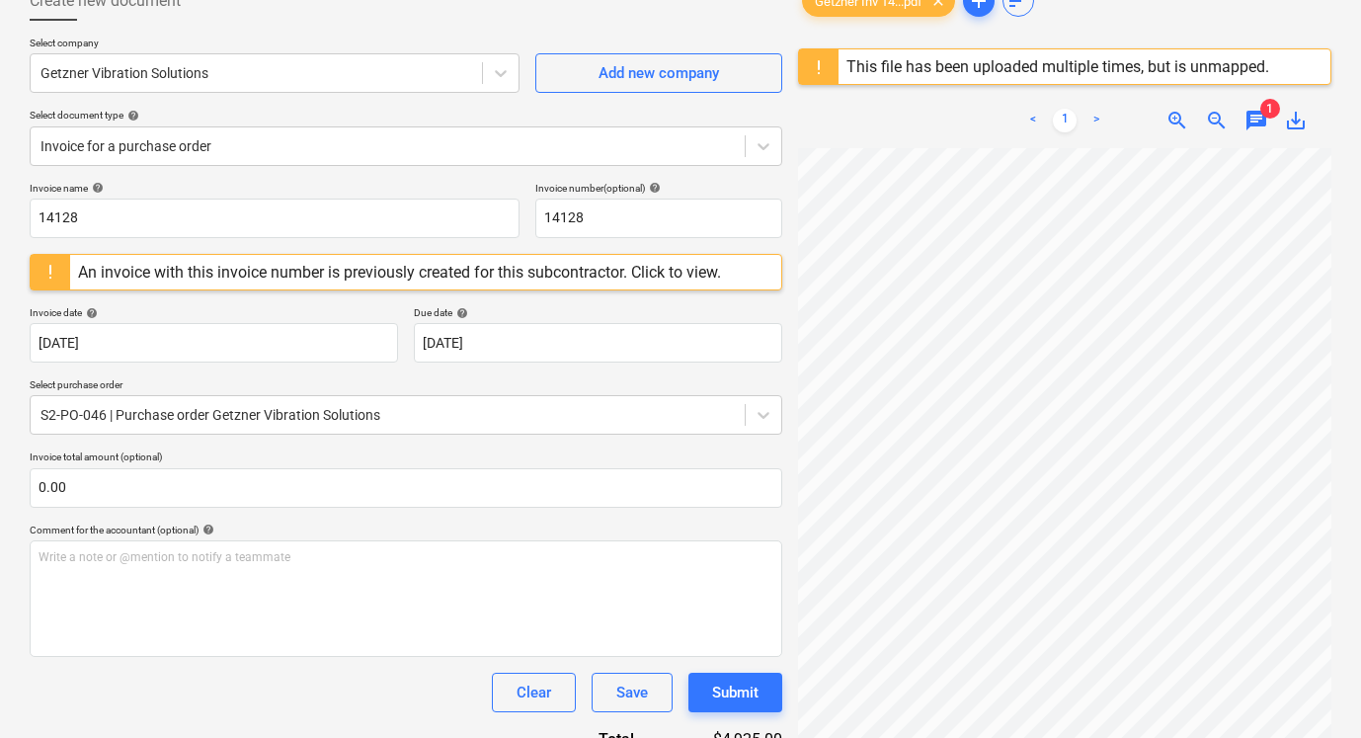
scroll to position [130, 0]
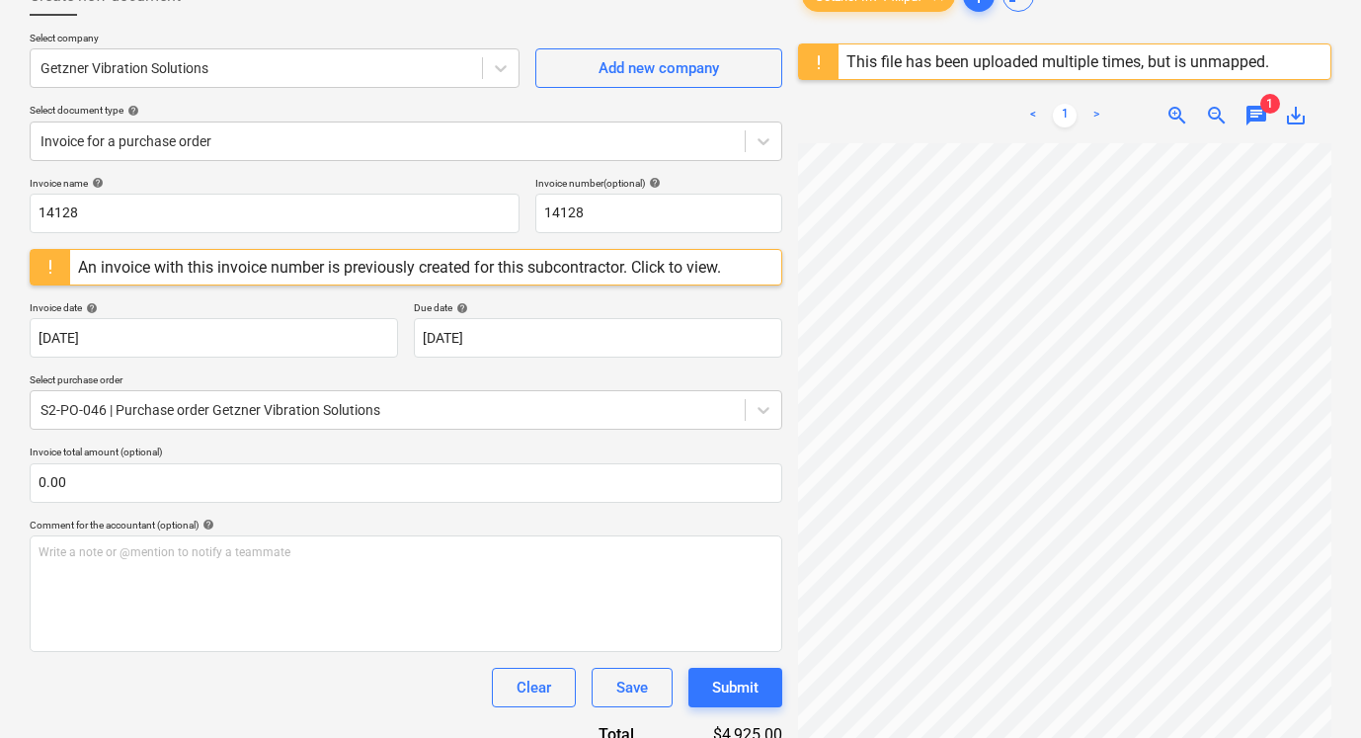
click at [1262, 130] on div "< 1 > zoom_in zoom_out chat 1 save_alt" at bounding box center [1064, 115] width 533 height 55
click at [1256, 114] on span "chat" at bounding box center [1256, 116] width 24 height 24
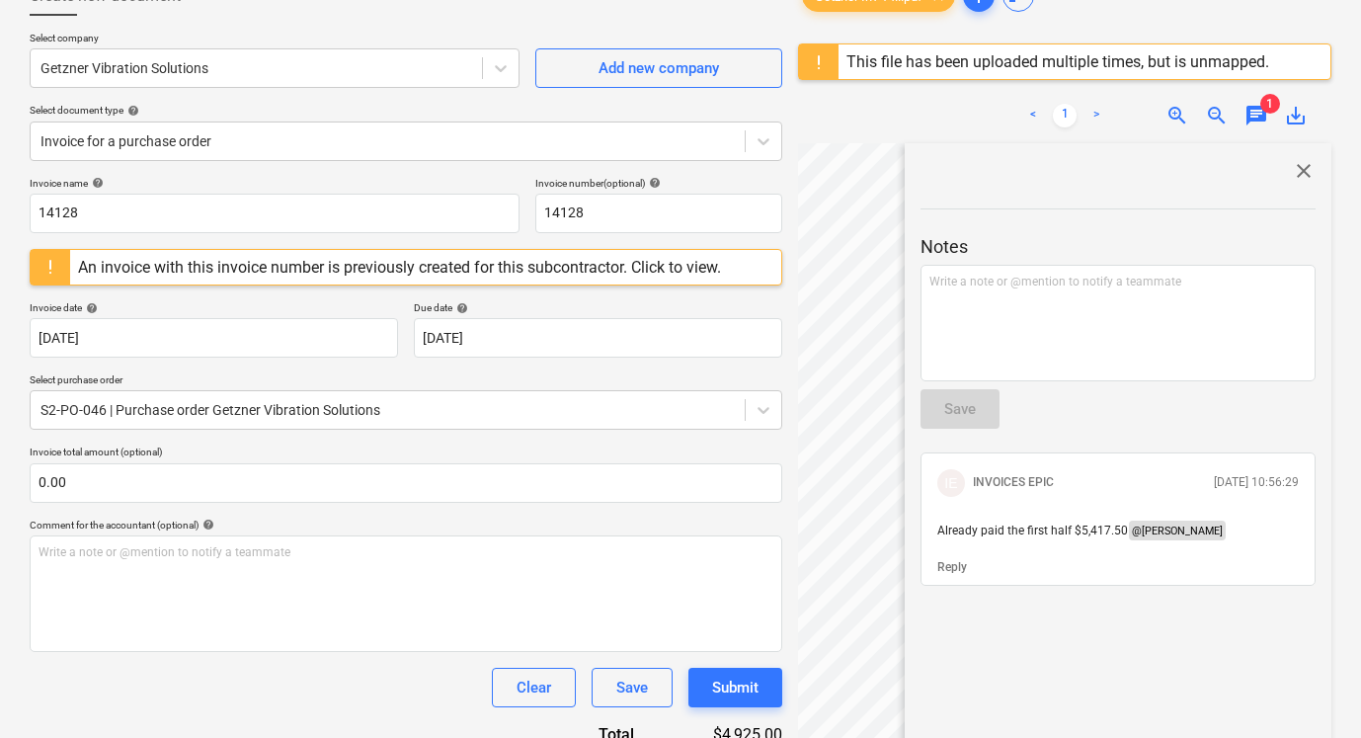
click at [1300, 170] on span "close" at bounding box center [1304, 171] width 24 height 24
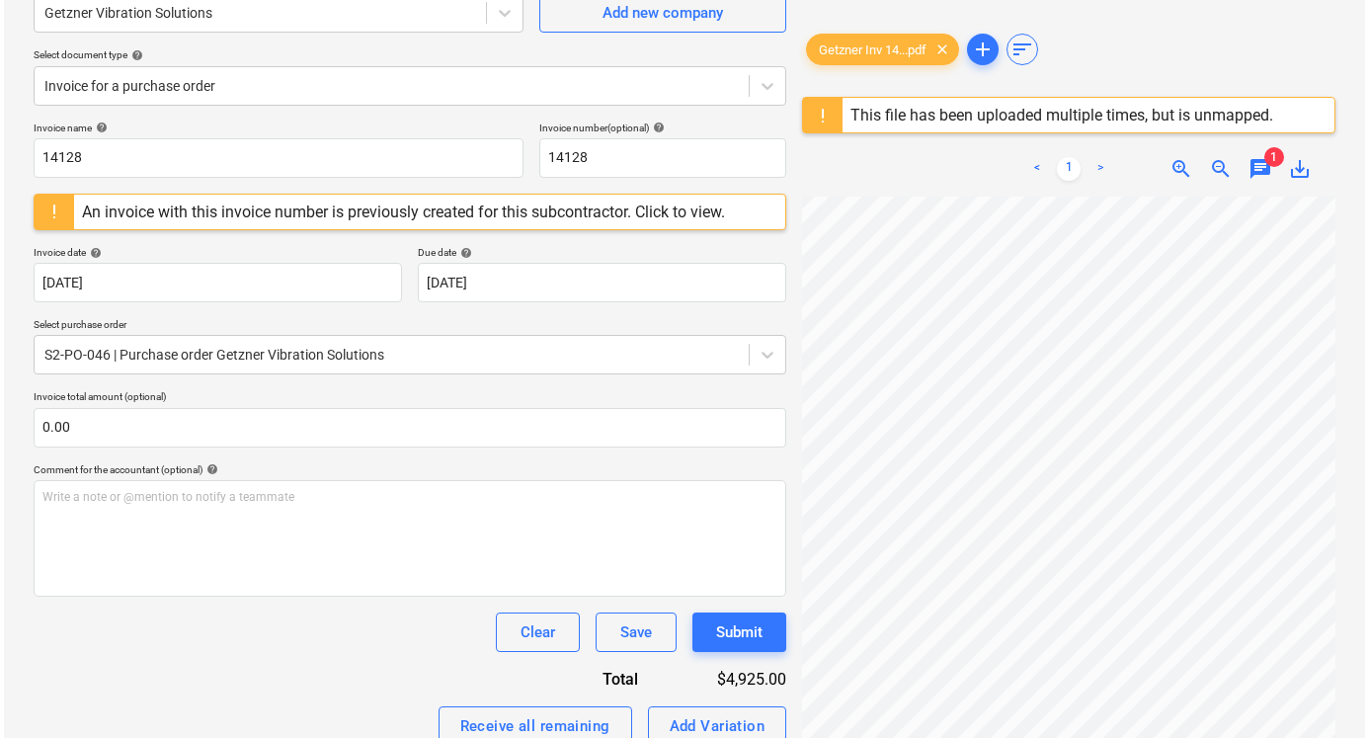
scroll to position [394, 0]
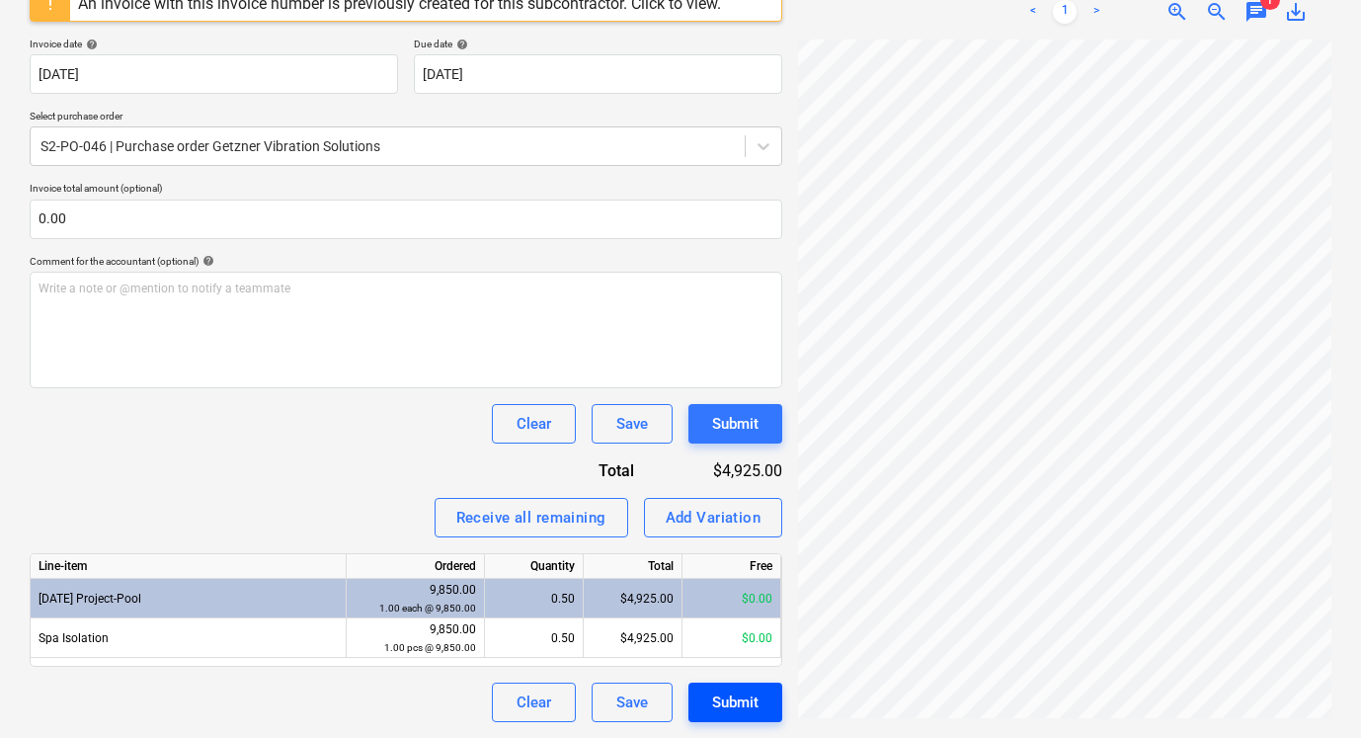
click at [750, 706] on div "Submit" at bounding box center [735, 702] width 46 height 26
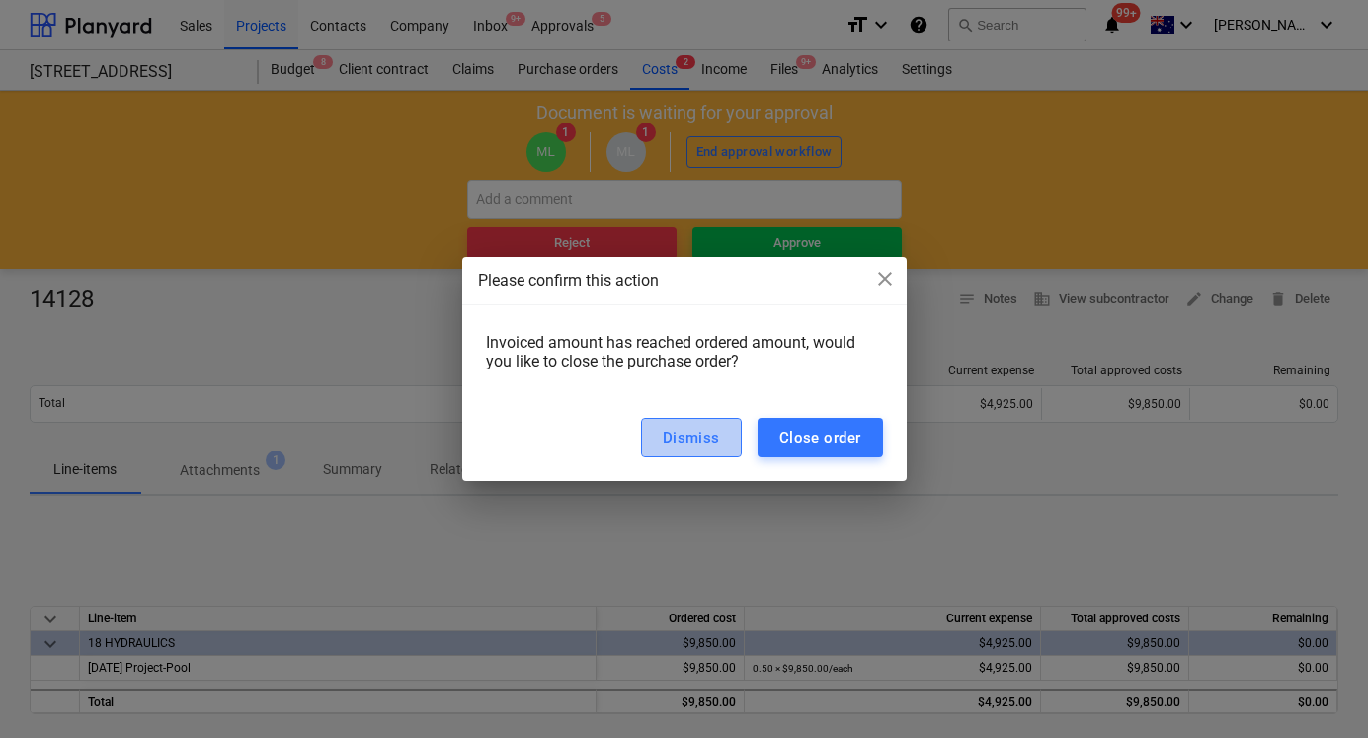
click at [699, 435] on div "Dismiss" at bounding box center [691, 438] width 57 height 26
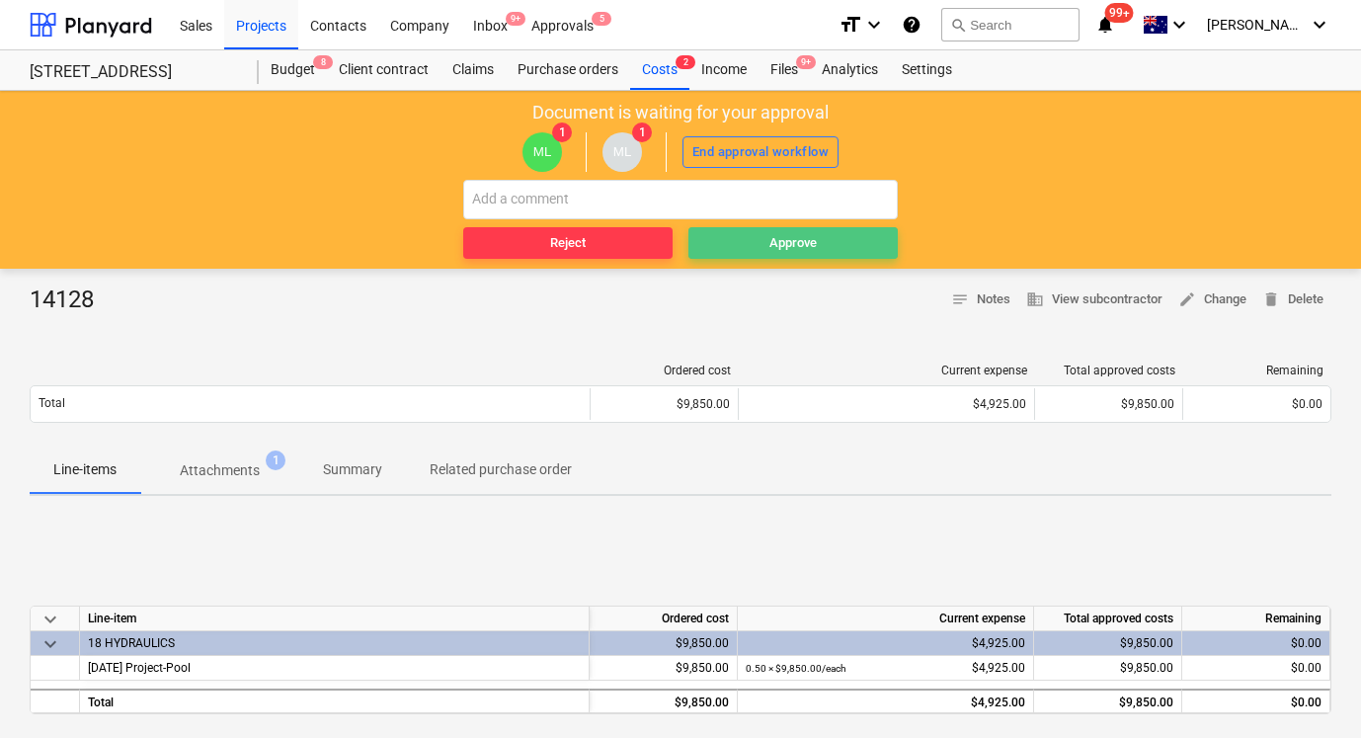
click at [770, 245] on div "Approve" at bounding box center [792, 243] width 47 height 23
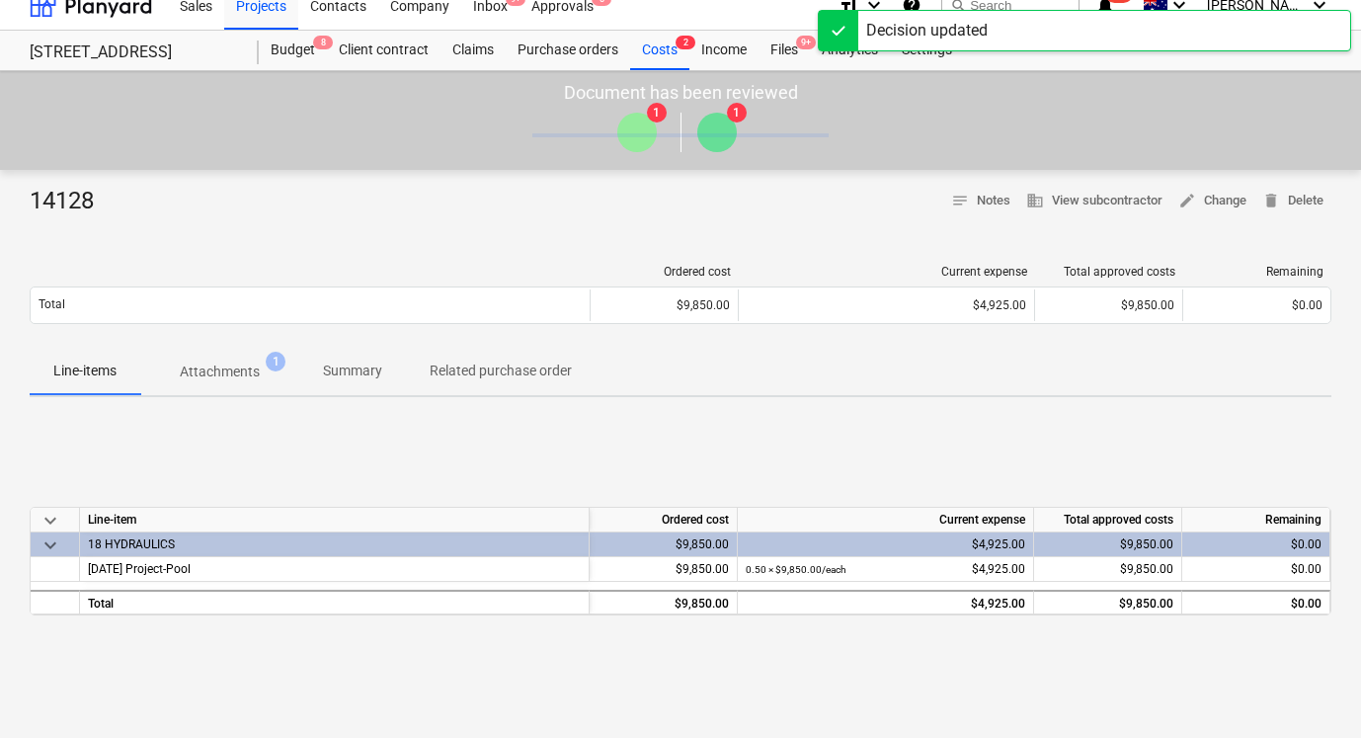
scroll to position [22, 0]
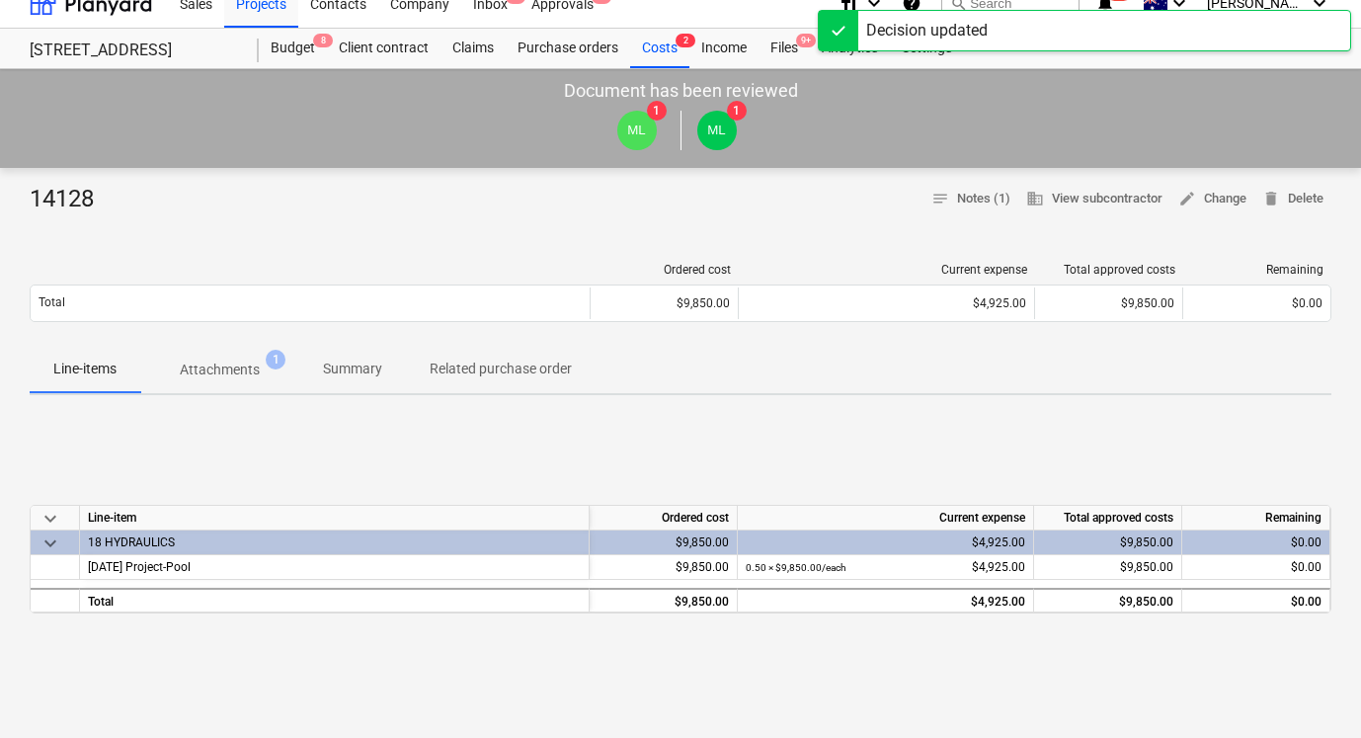
click at [242, 371] on p "Attachments" at bounding box center [220, 369] width 80 height 21
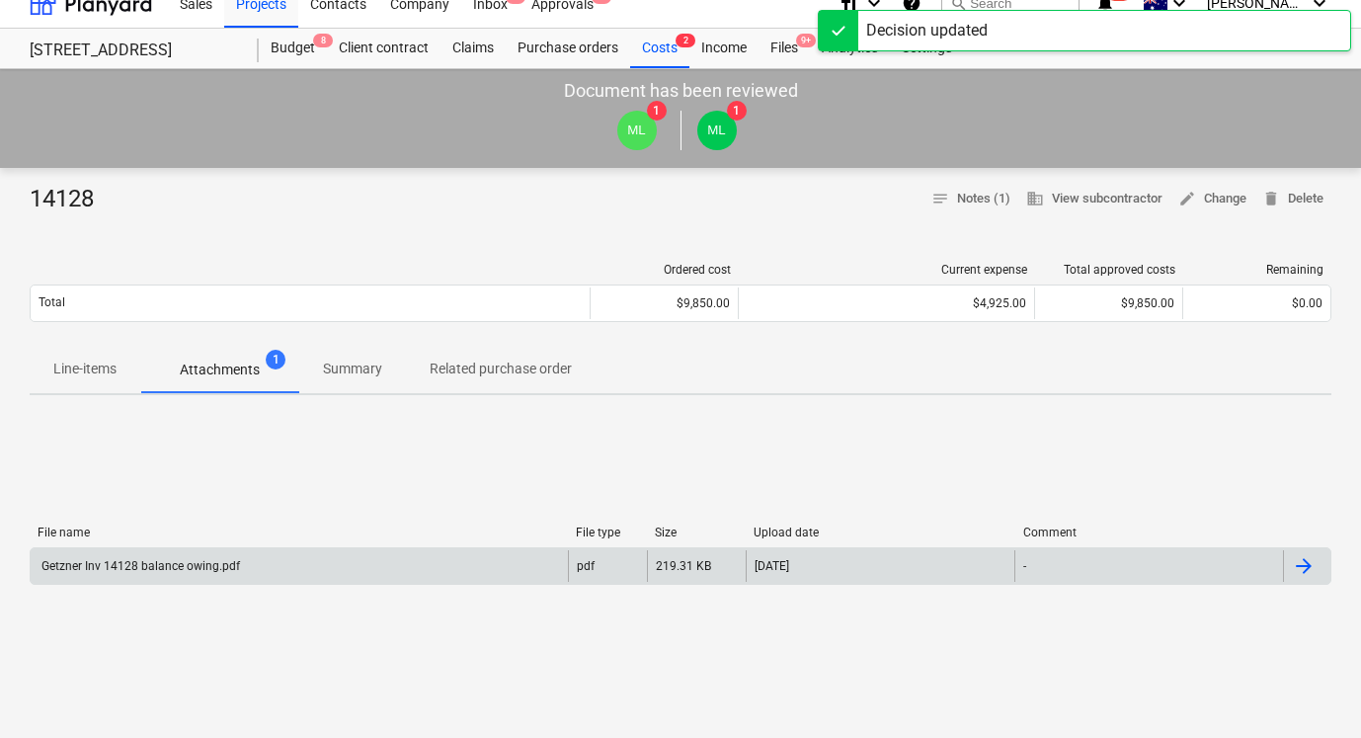
click at [259, 560] on div "Getzner Inv 14128 balance owing.pdf" at bounding box center [299, 566] width 537 height 32
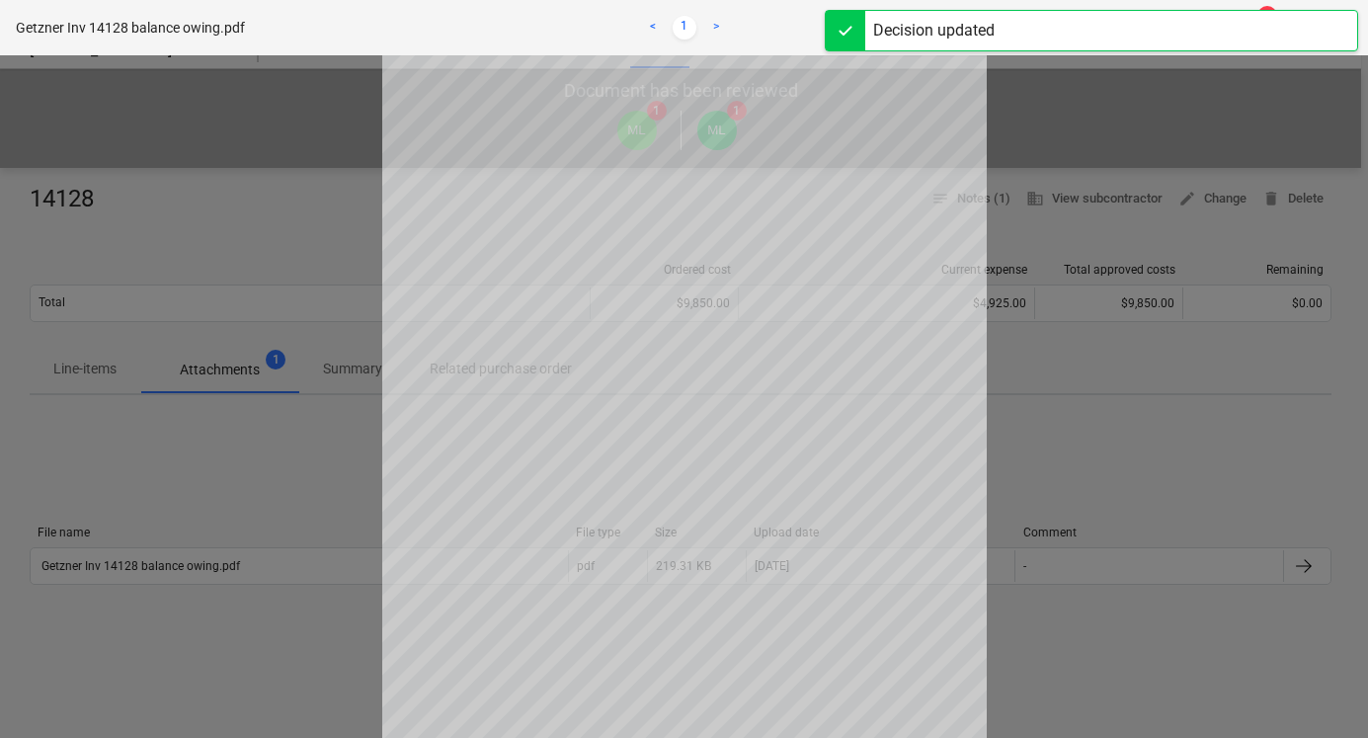
click at [1082, 334] on div at bounding box center [684, 396] width 1368 height 682
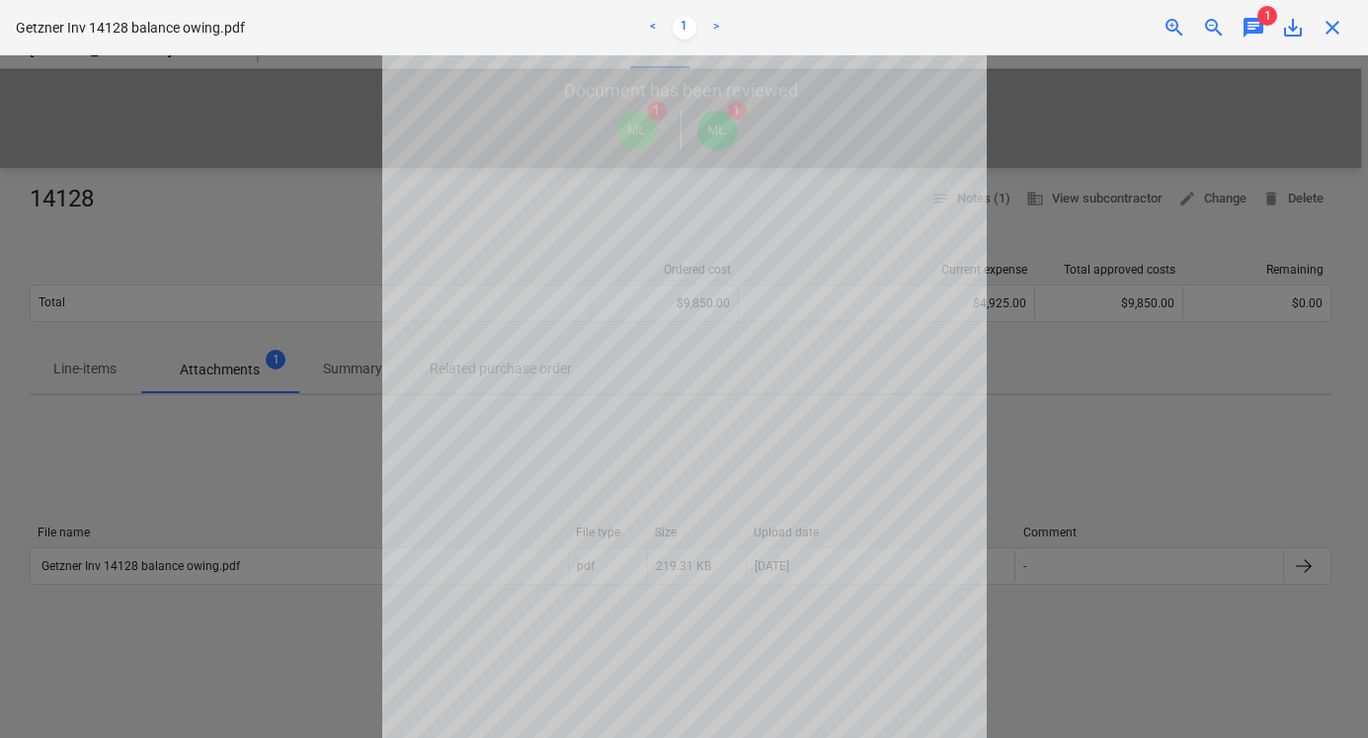
click at [1110, 184] on div at bounding box center [684, 396] width 1368 height 682
click at [1335, 40] on div "Getzner Inv 14128 balance owing.pdf < 1 > zoom_in zoom_out chat 1 save_alt close" at bounding box center [684, 27] width 1368 height 55
click at [1334, 34] on span "close" at bounding box center [1332, 28] width 24 height 24
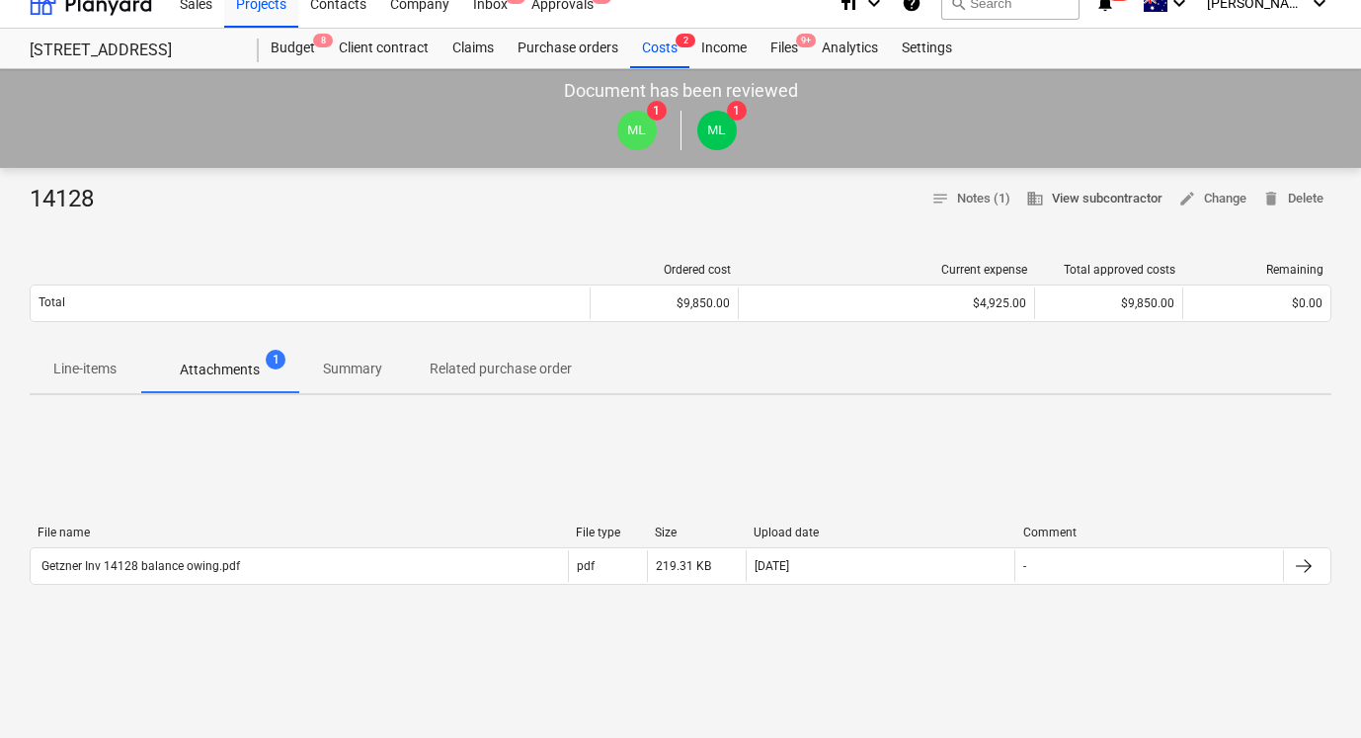
click at [1120, 188] on span "business View subcontractor" at bounding box center [1094, 199] width 136 height 23
